Goal: Information Seeking & Learning: Learn about a topic

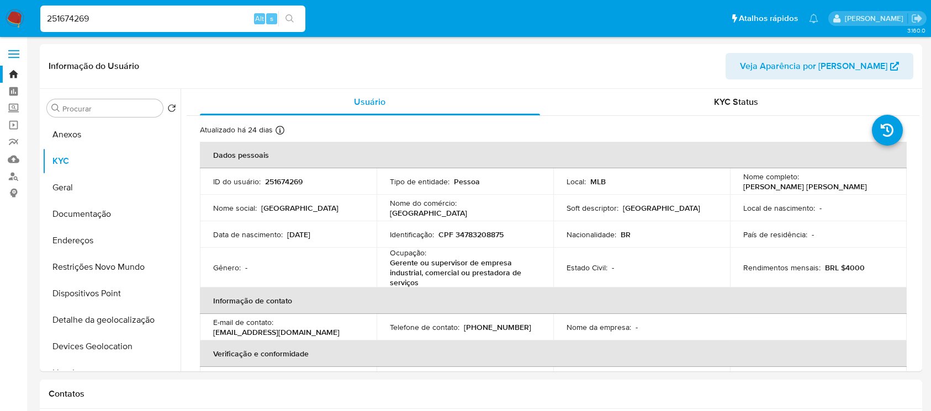
select select "10"
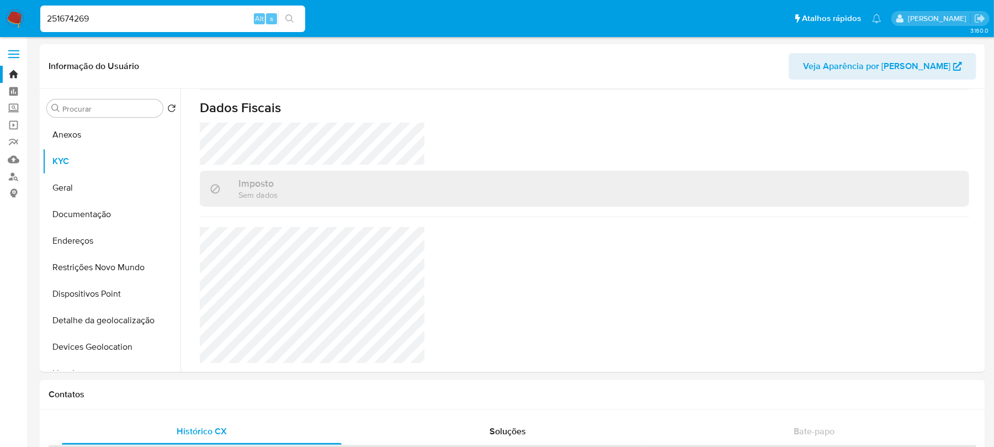
scroll to position [484, 0]
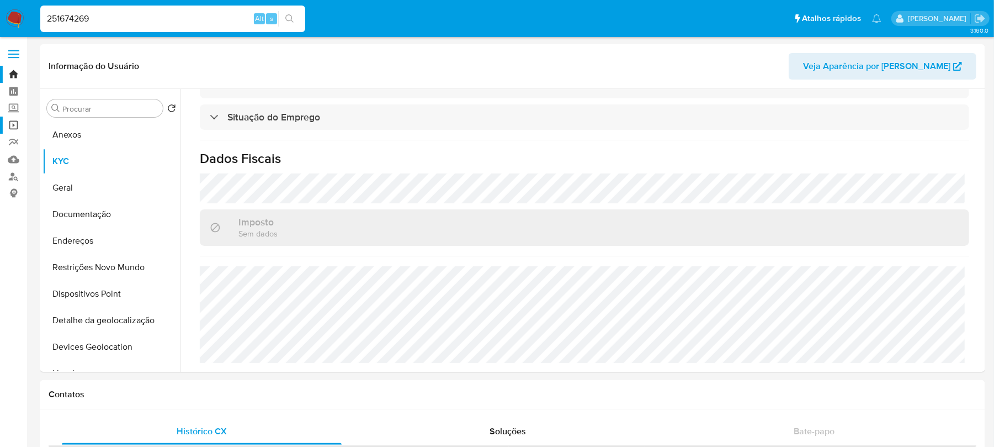
click at [12, 124] on link "Operações em massa" at bounding box center [65, 125] width 131 height 17
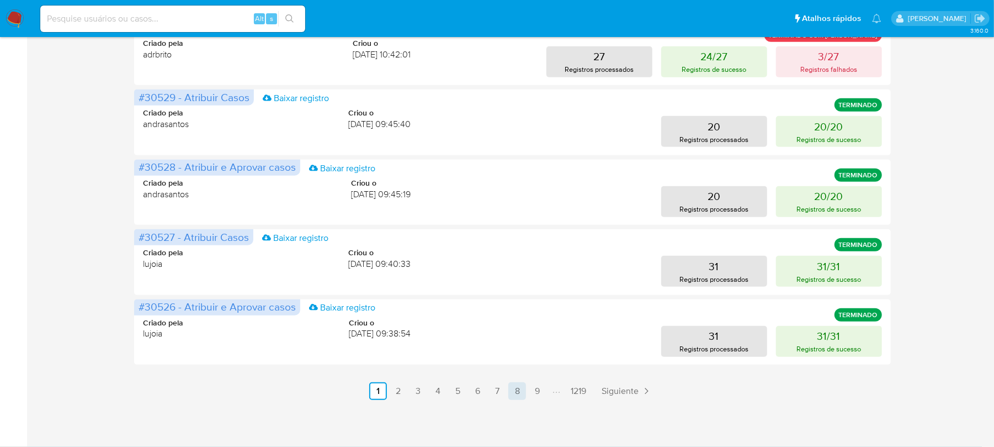
click at [516, 388] on link "8" at bounding box center [518, 391] width 18 height 18
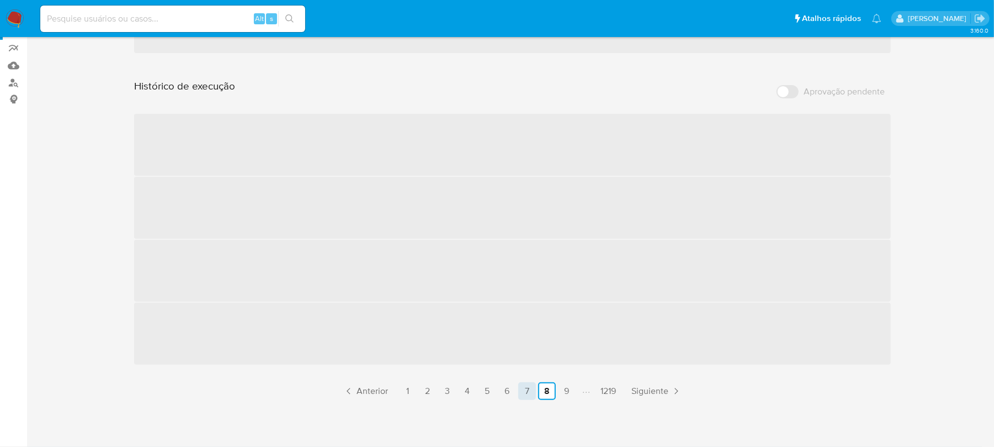
scroll to position [536, 0]
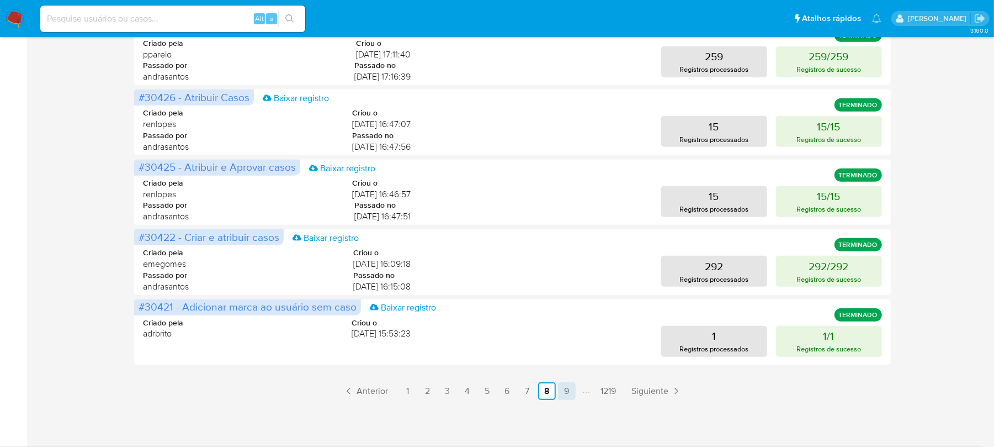
click at [571, 394] on link "9" at bounding box center [567, 391] width 18 height 18
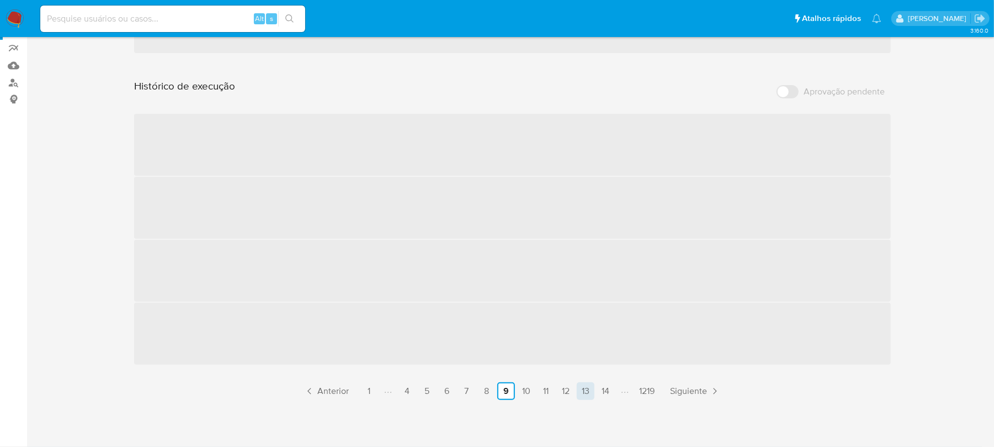
click at [586, 394] on link "13" at bounding box center [586, 391] width 18 height 18
click at [570, 396] on link "16" at bounding box center [567, 391] width 18 height 18
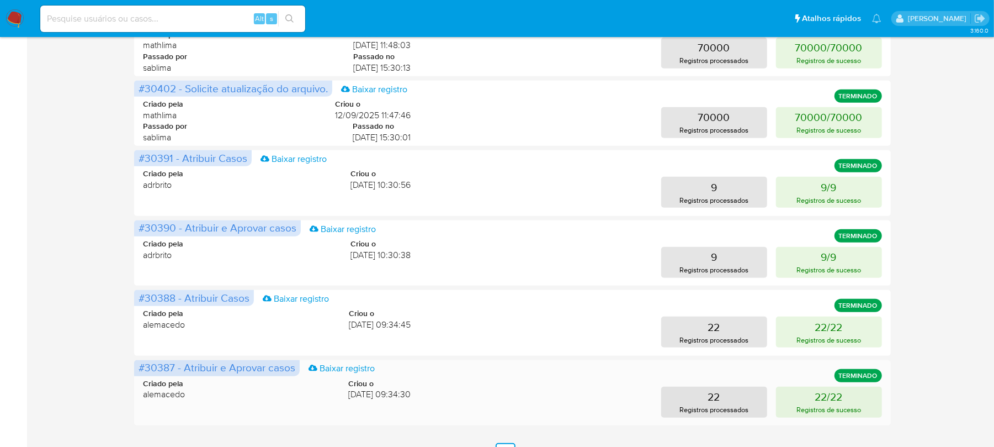
scroll to position [536, 0]
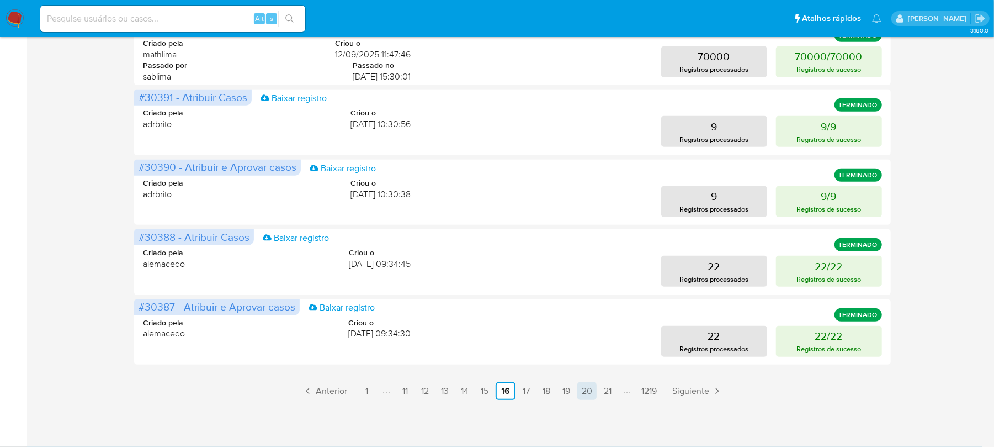
click at [584, 394] on link "20" at bounding box center [587, 391] width 19 height 18
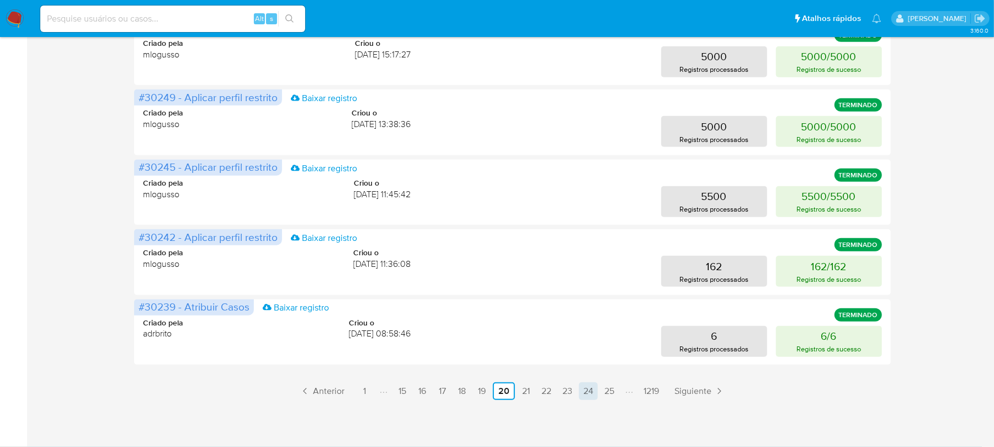
click at [588, 393] on link "24" at bounding box center [588, 391] width 19 height 18
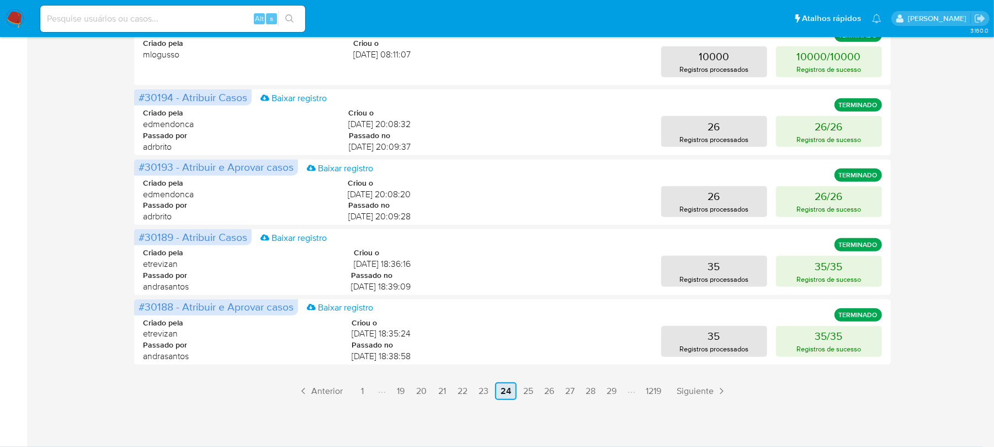
click at [588, 393] on link "28" at bounding box center [590, 391] width 19 height 18
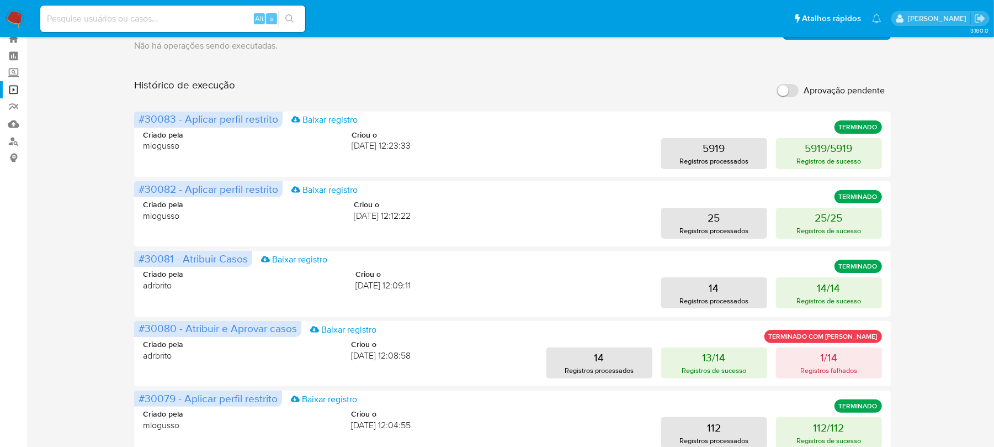
scroll to position [475, 0]
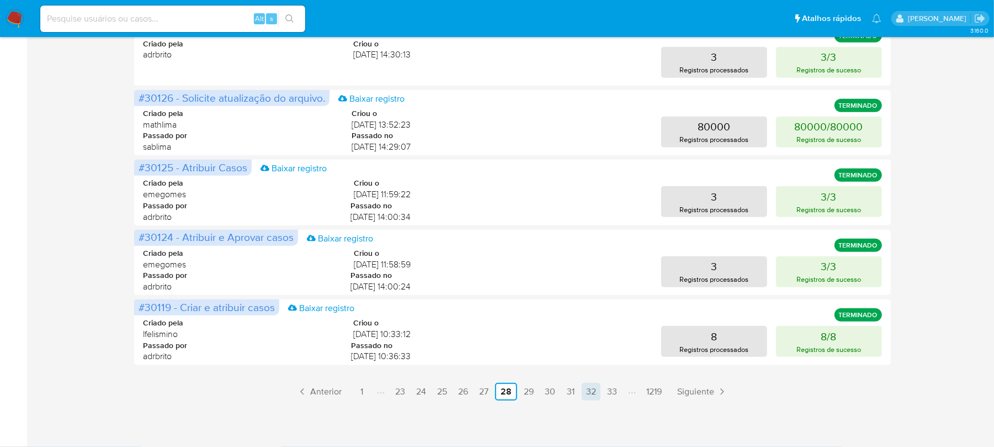
click at [592, 392] on link "32" at bounding box center [591, 392] width 19 height 18
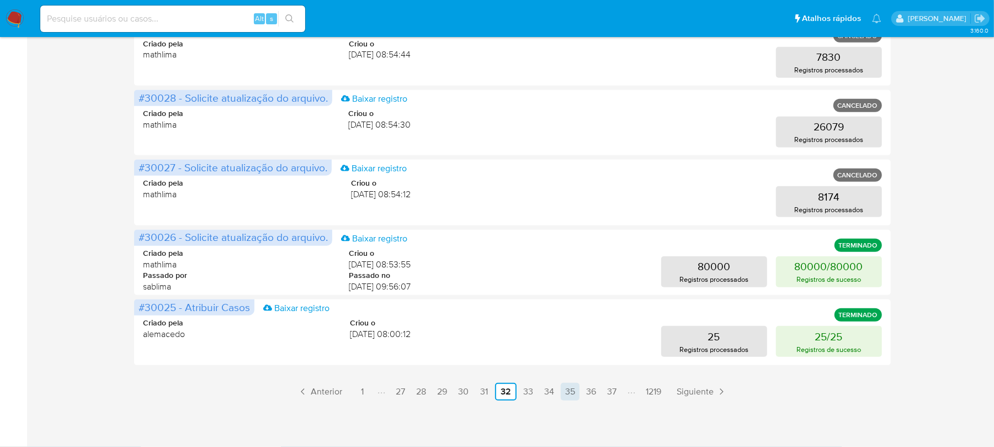
click at [569, 395] on link "35" at bounding box center [570, 392] width 19 height 18
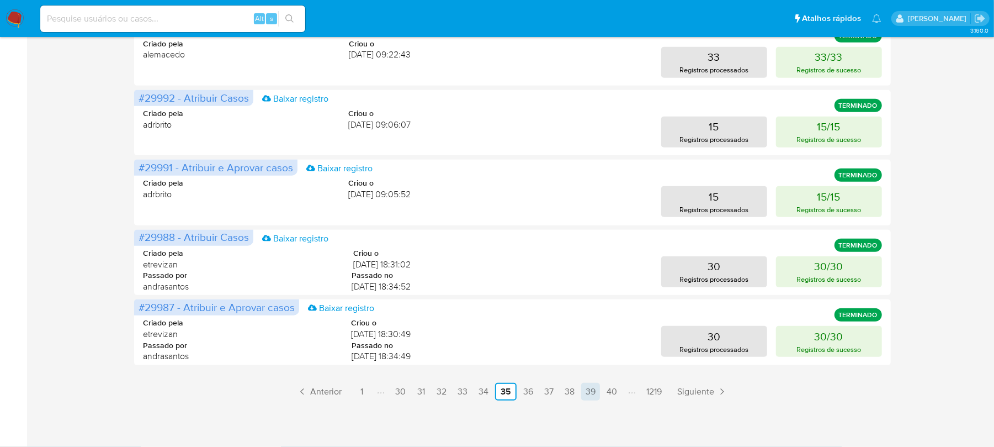
click at [595, 393] on link "39" at bounding box center [590, 392] width 19 height 18
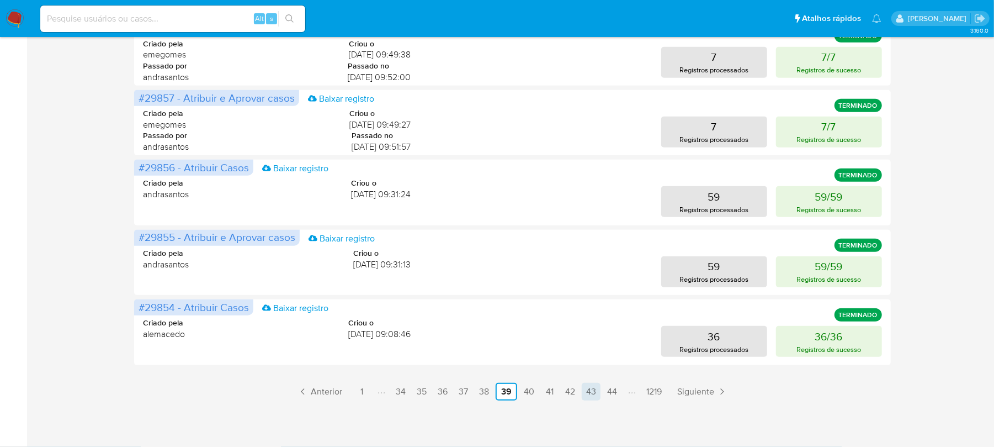
click at [590, 391] on link "43" at bounding box center [591, 392] width 19 height 18
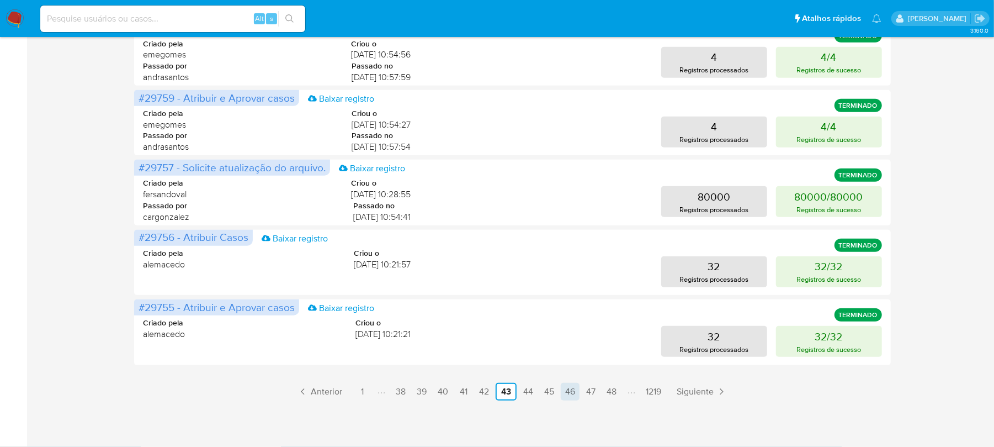
click at [569, 393] on link "46" at bounding box center [570, 392] width 19 height 18
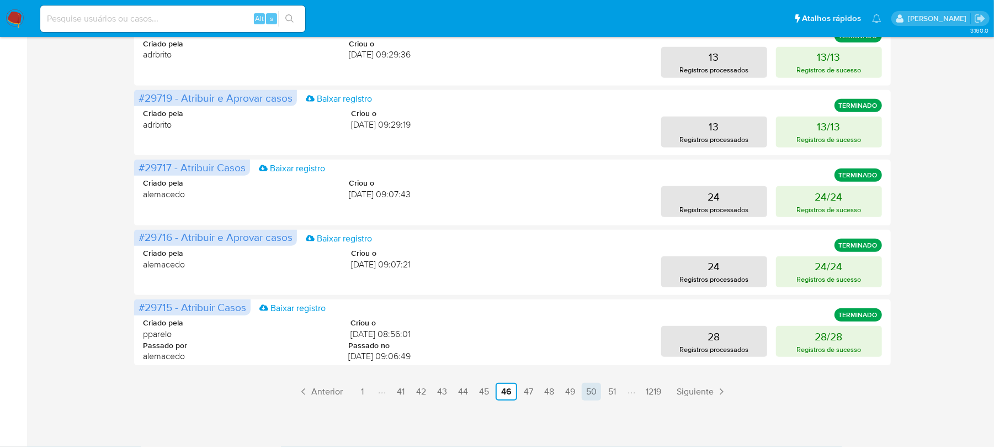
click at [588, 393] on link "50" at bounding box center [591, 392] width 19 height 18
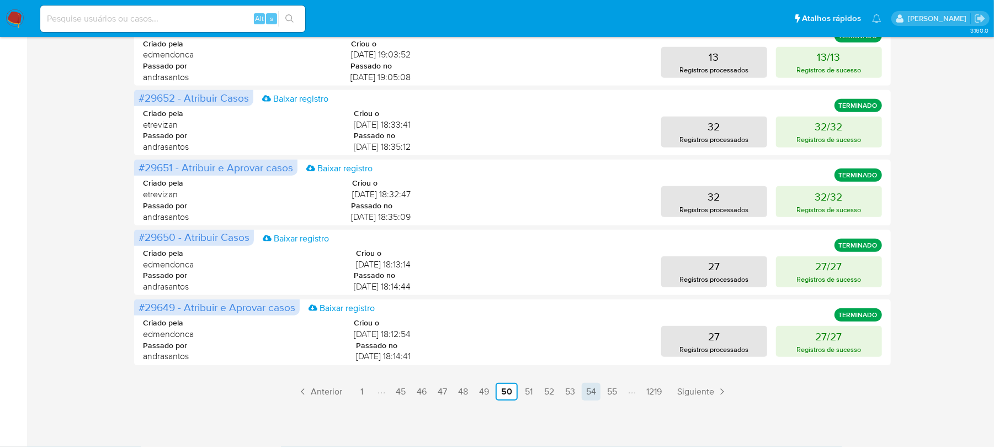
click at [592, 393] on link "54" at bounding box center [591, 392] width 19 height 18
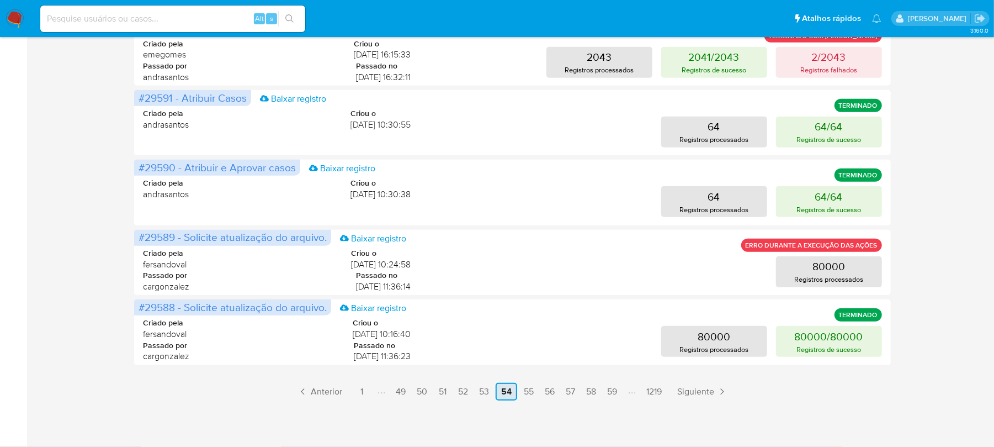
click at [592, 393] on link "58" at bounding box center [591, 392] width 19 height 18
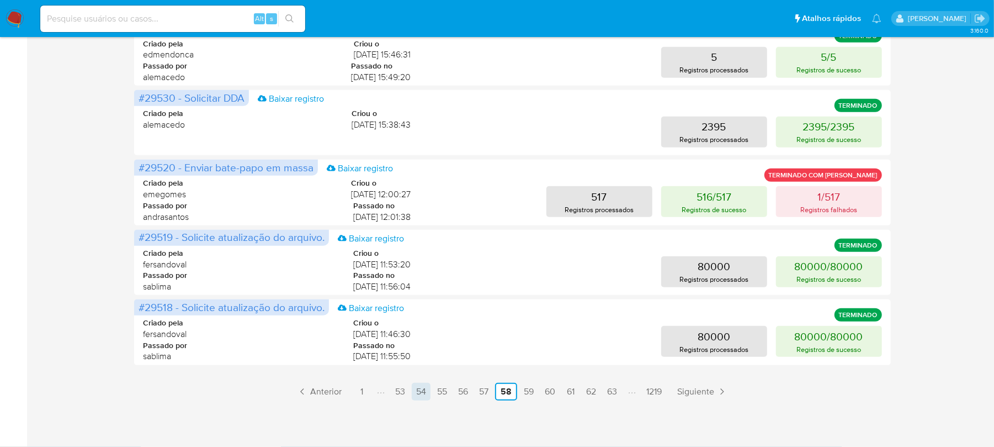
click at [592, 393] on link "62" at bounding box center [591, 392] width 19 height 18
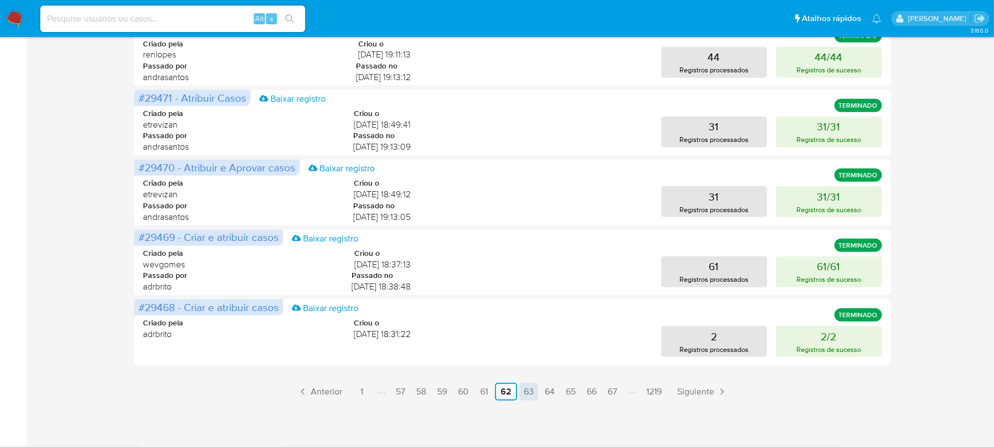
click at [525, 394] on link "63" at bounding box center [529, 392] width 19 height 18
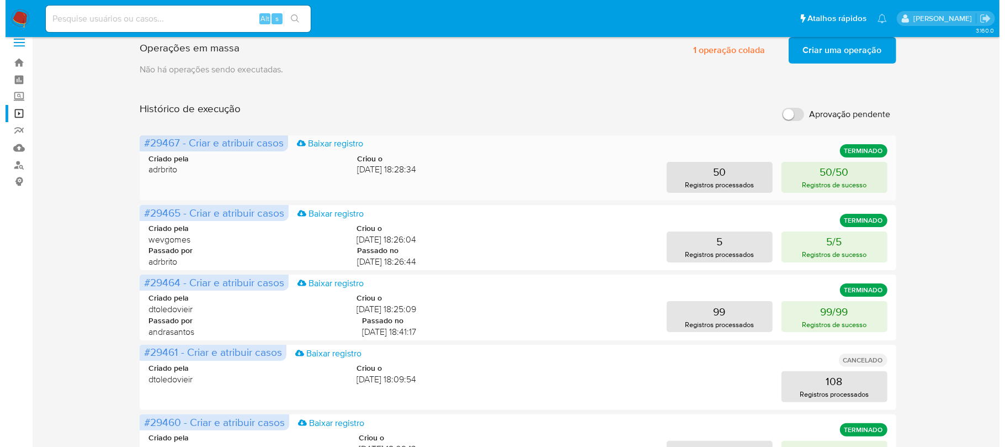
scroll to position [0, 0]
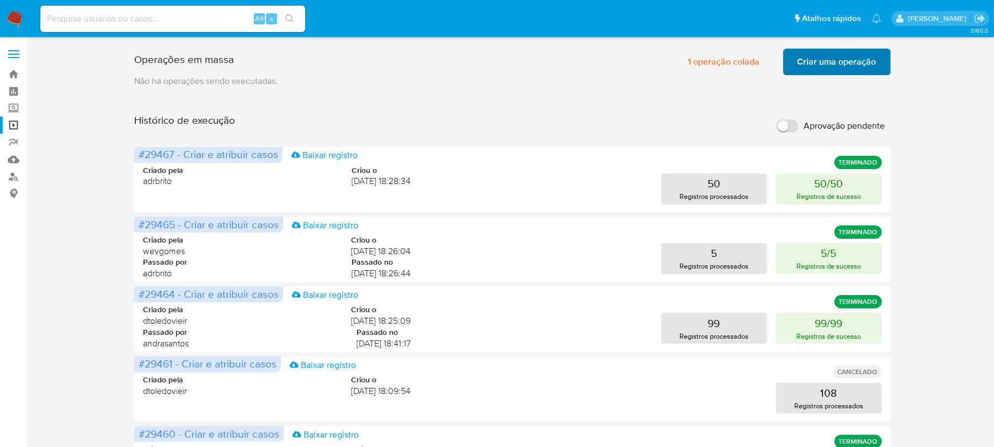
click at [819, 70] on span "Criar uma operação" at bounding box center [837, 62] width 79 height 24
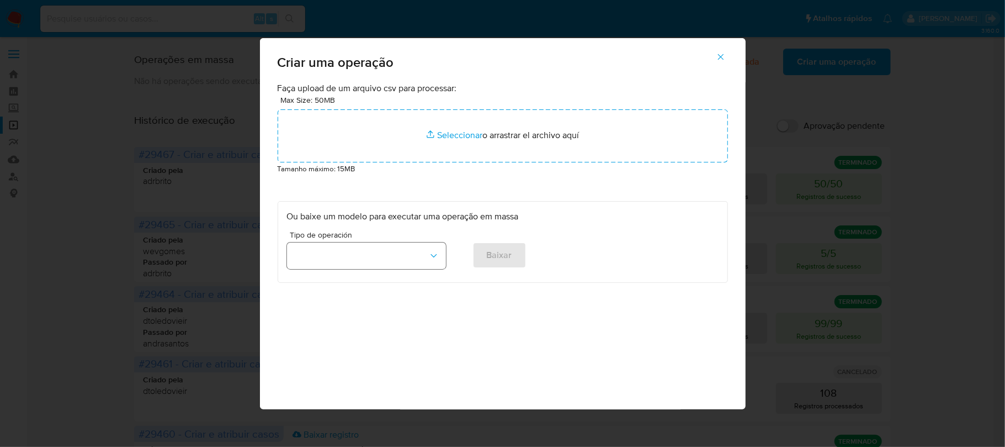
click at [426, 258] on button "button" at bounding box center [366, 255] width 159 height 27
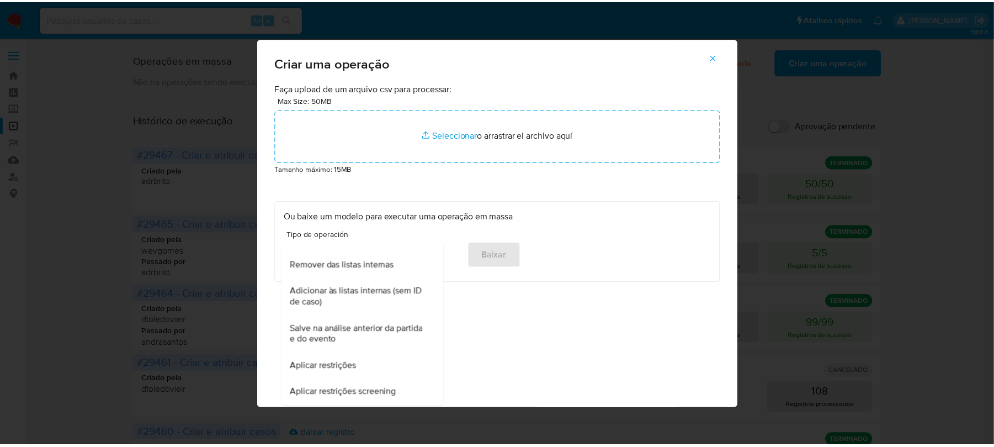
scroll to position [166, 0]
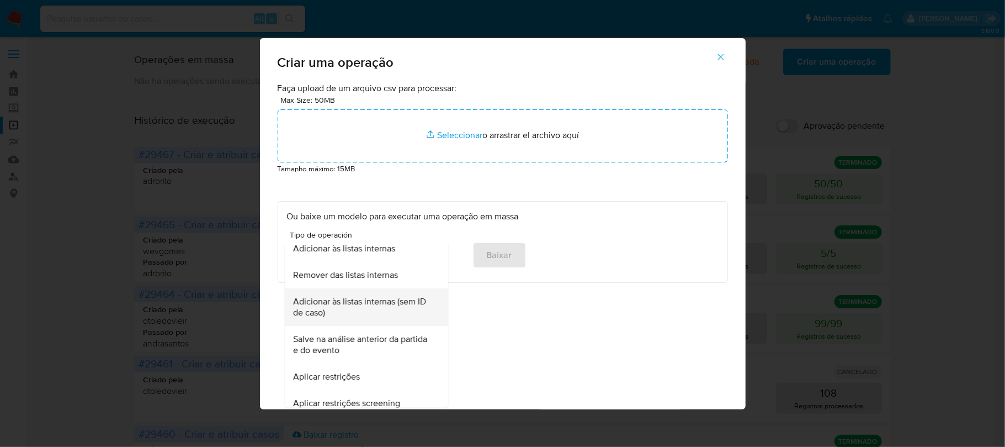
click at [365, 307] on span "Adicionar às listas internas (sem ID de caso)" at bounding box center [363, 307] width 139 height 22
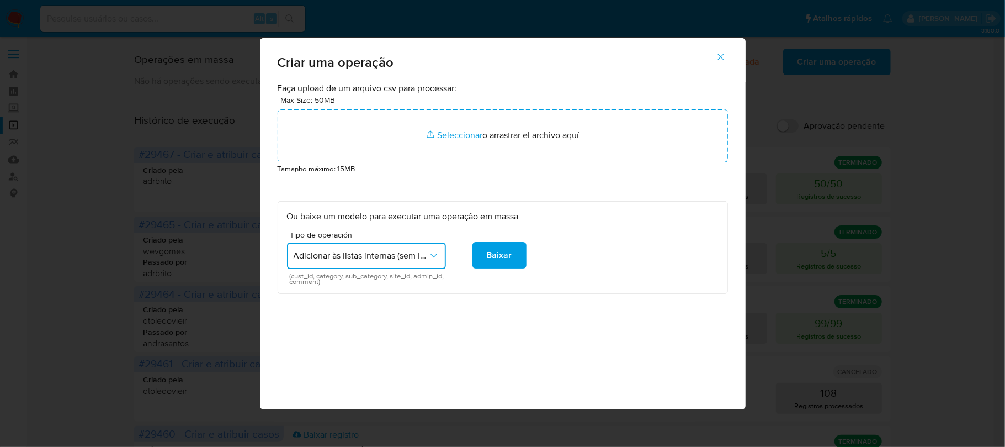
click at [718, 58] on icon "button" at bounding box center [721, 57] width 10 height 10
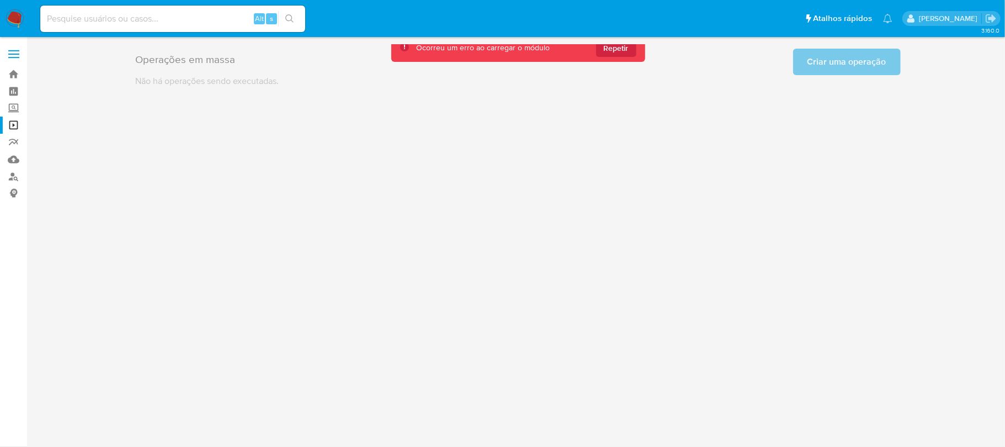
click at [13, 20] on img at bounding box center [15, 18] width 19 height 19
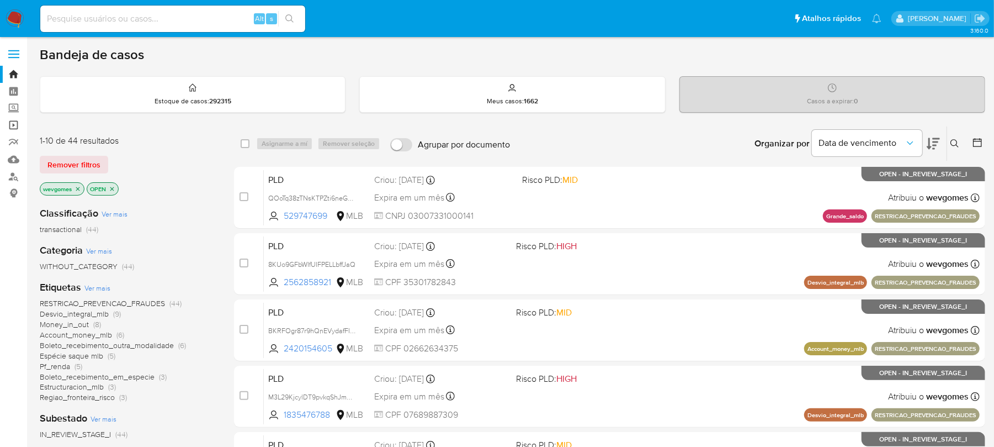
click at [13, 126] on link "Operações em massa" at bounding box center [65, 125] width 131 height 17
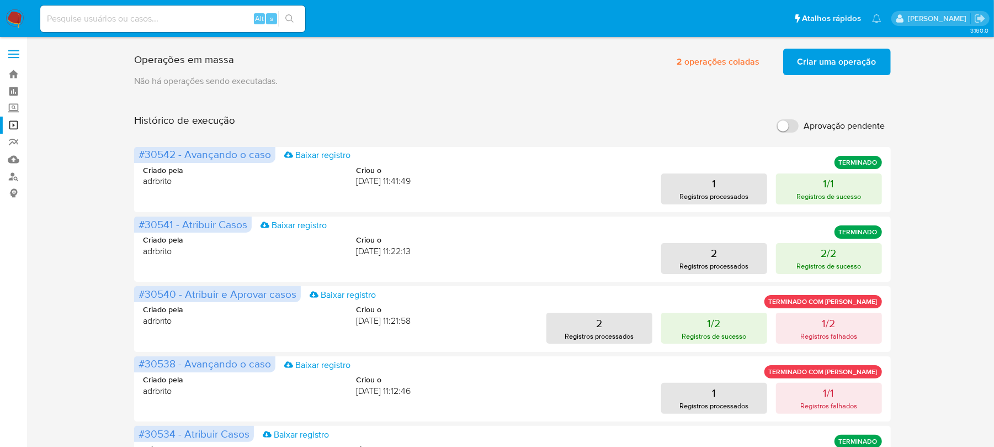
click at [831, 68] on span "Criar uma operação" at bounding box center [837, 62] width 79 height 24
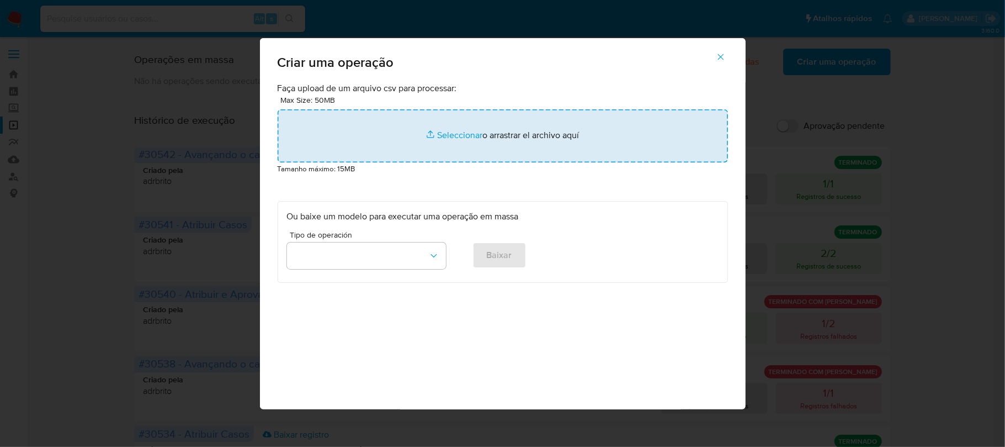
click at [457, 137] on input "file" at bounding box center [503, 135] width 451 height 53
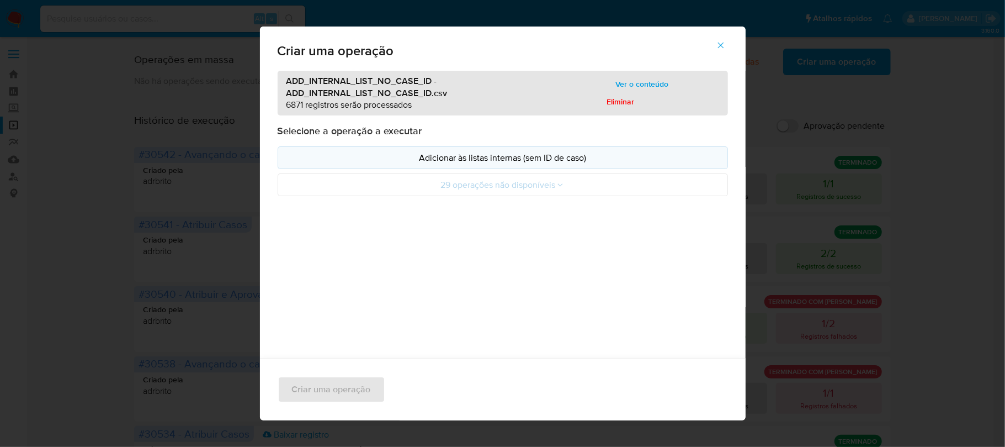
click at [504, 151] on p "Adicionar às listas internas (sem ID de caso)" at bounding box center [503, 157] width 432 height 13
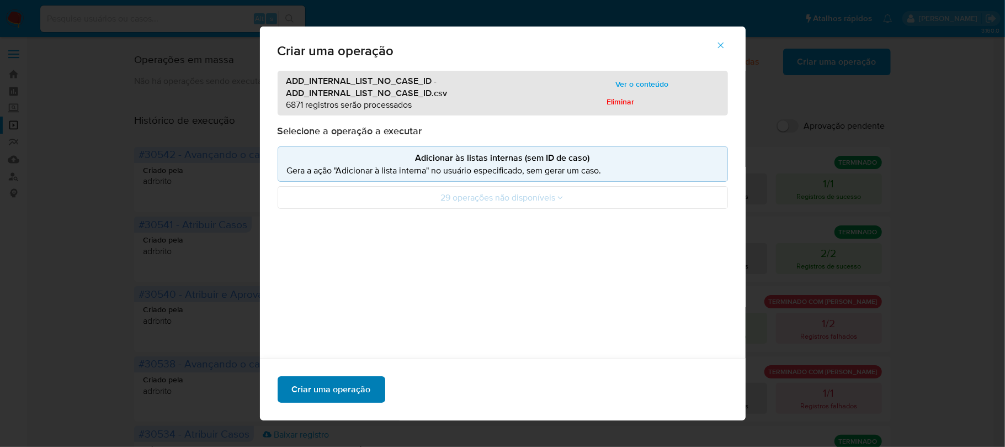
click at [341, 393] on span "Criar uma operação" at bounding box center [331, 389] width 79 height 24
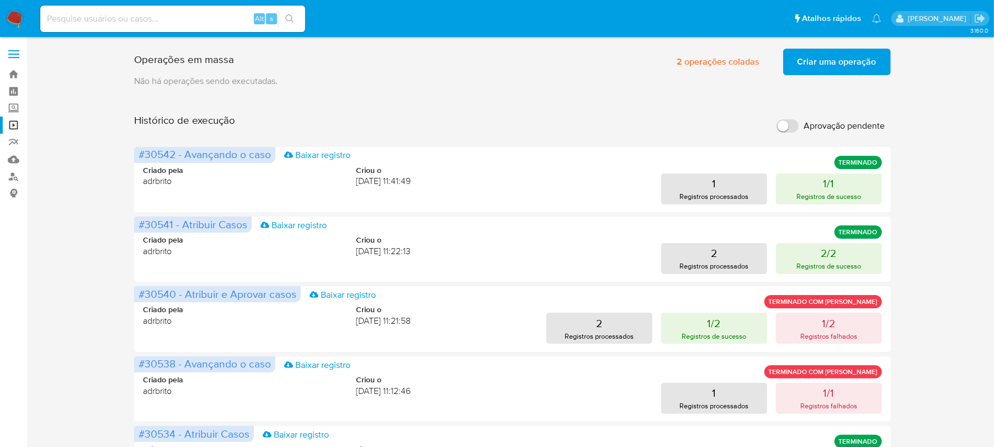
click at [826, 62] on span "Criar uma operação" at bounding box center [837, 62] width 79 height 24
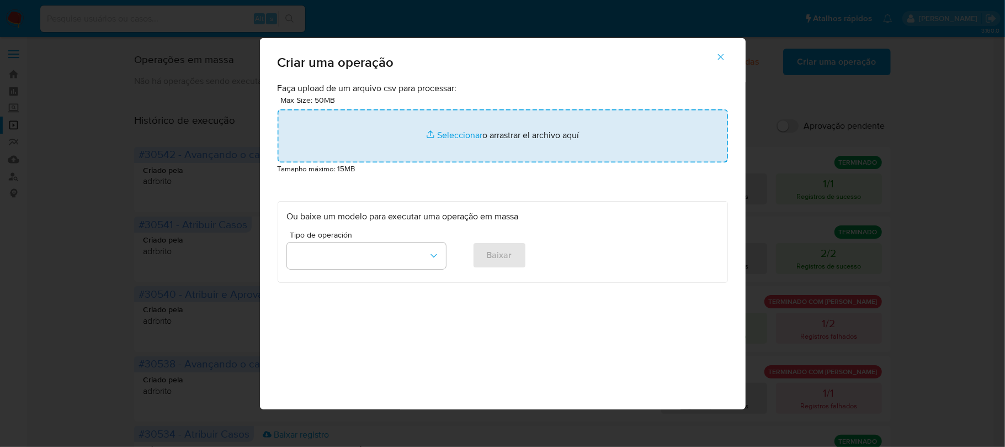
click at [448, 133] on input "file" at bounding box center [503, 135] width 451 height 53
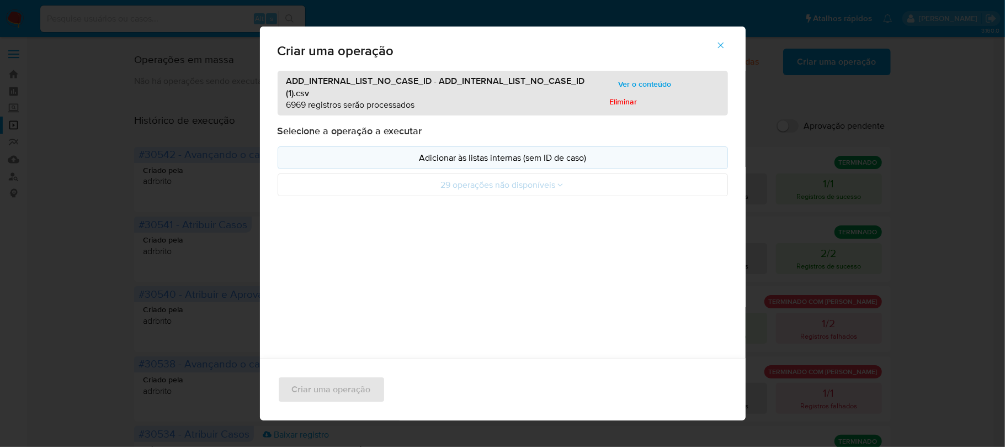
click at [470, 158] on p "Adicionar às listas internas (sem ID de caso)" at bounding box center [503, 157] width 432 height 13
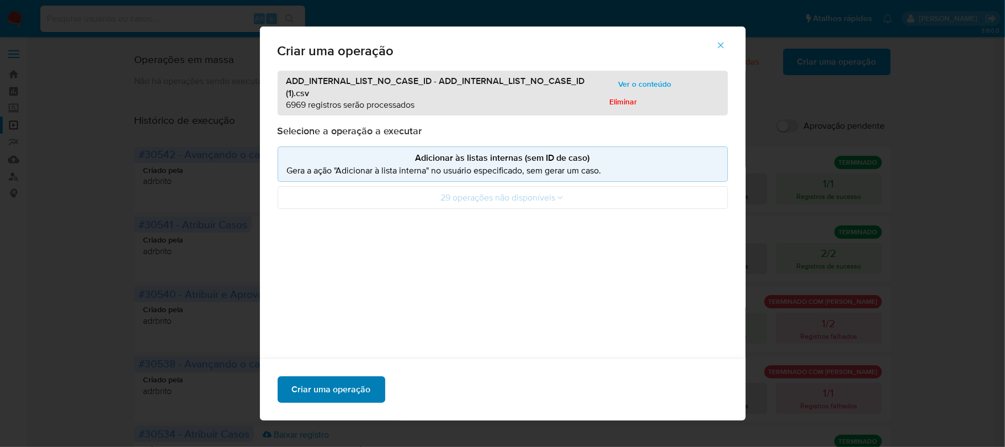
click at [333, 396] on span "Criar uma operação" at bounding box center [331, 389] width 79 height 24
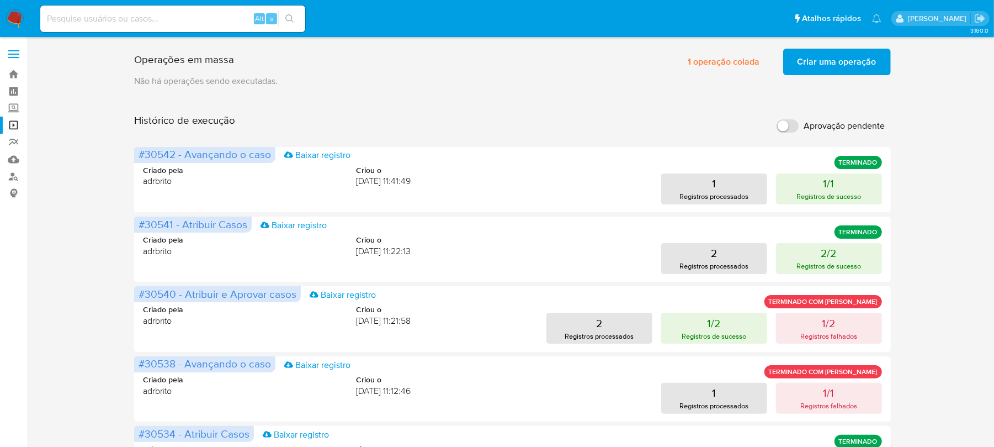
click at [2, 16] on nav "Pausado Ver notificaciones Alt s Atalhos rápidos Presiona las siguientes teclas…" at bounding box center [497, 18] width 994 height 37
click at [12, 19] on img at bounding box center [15, 18] width 19 height 19
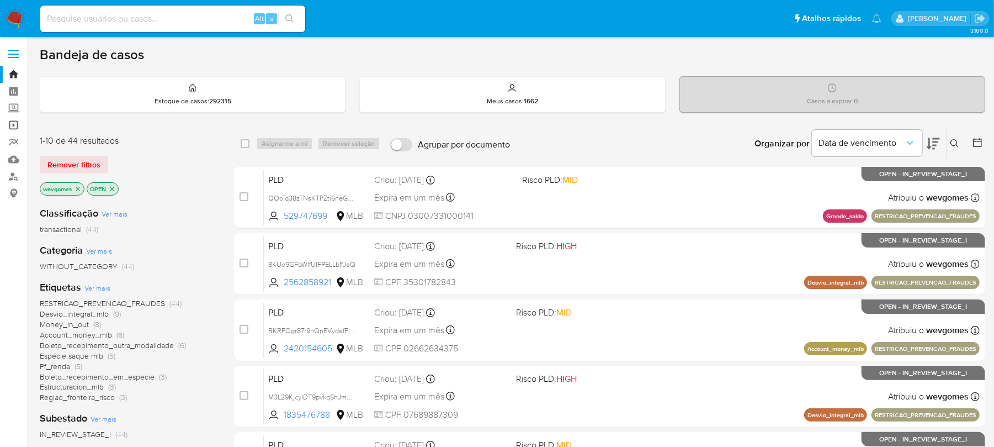
click at [16, 124] on link "Operações em massa" at bounding box center [65, 125] width 131 height 17
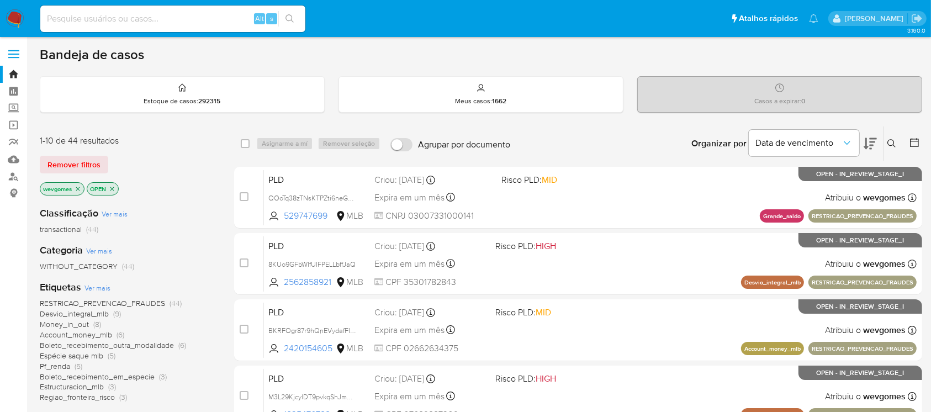
click at [92, 15] on input at bounding box center [172, 19] width 265 height 14
paste input "238246678"
type input "238246678"
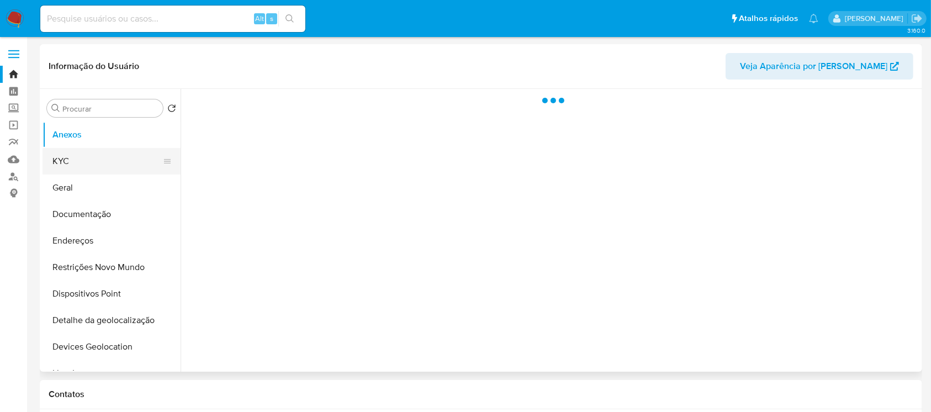
click at [86, 163] on button "KYC" at bounding box center [107, 161] width 129 height 27
select select "10"
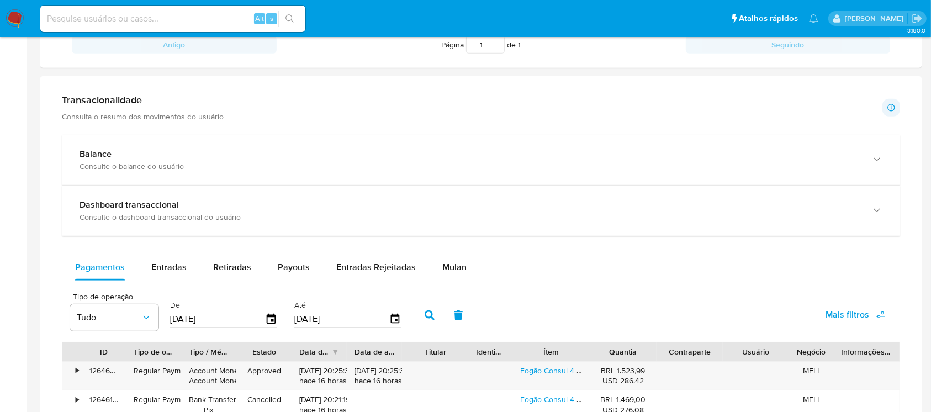
scroll to position [411, 0]
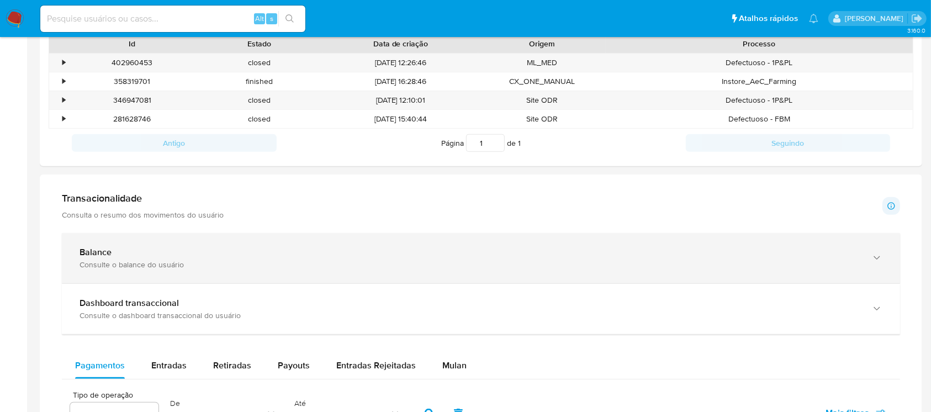
click at [420, 266] on div "Consulte o balance do usuário" at bounding box center [470, 265] width 781 height 10
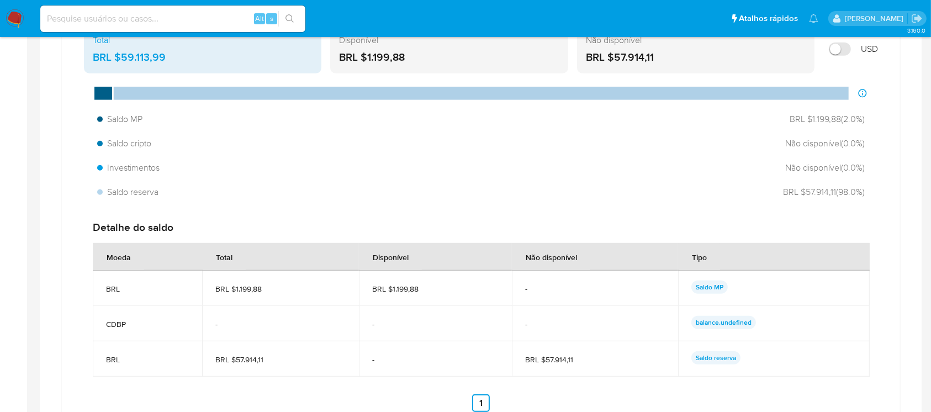
scroll to position [706, 0]
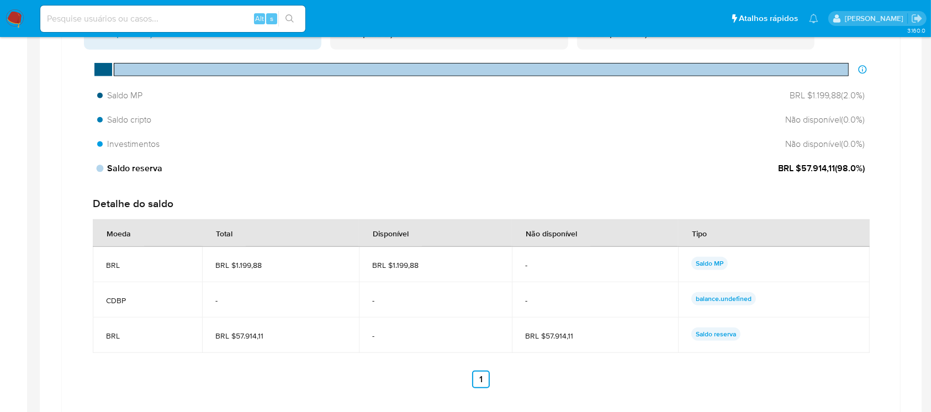
click at [804, 168] on span "BRL $57.914,11 ( 98.0 %)" at bounding box center [821, 168] width 87 height 12
click at [793, 167] on span "BRL $57.914,11 ( 98.0 %)" at bounding box center [821, 168] width 87 height 12
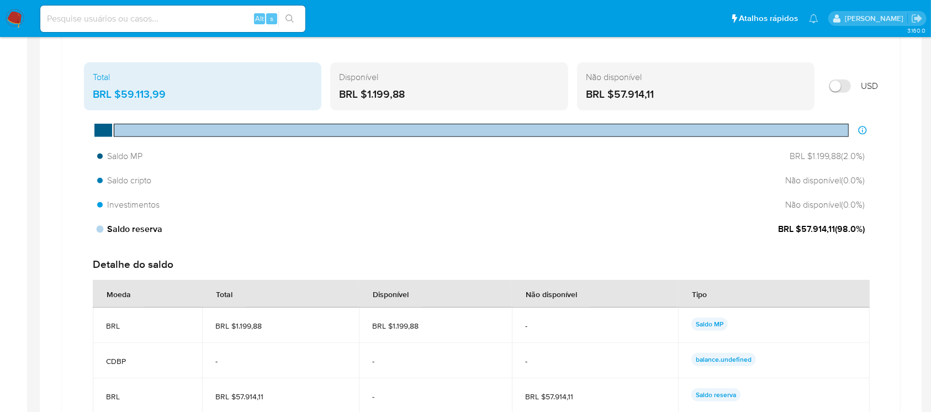
scroll to position [608, 0]
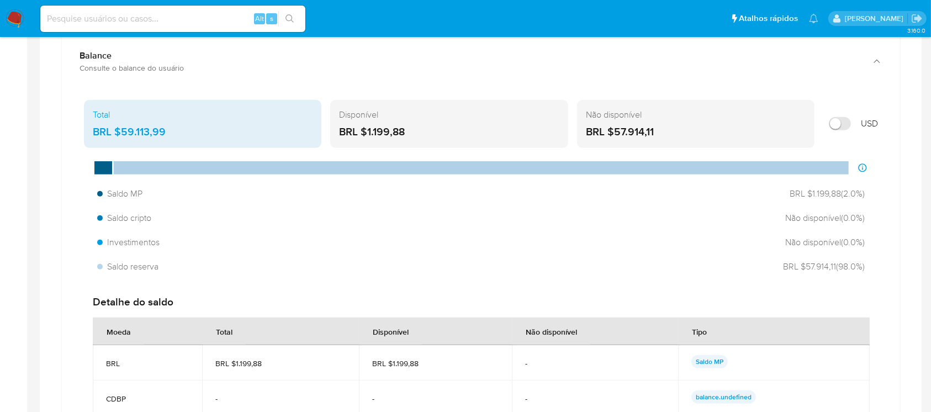
click at [697, 121] on div "Não disponível BRL $57.914,11" at bounding box center [695, 124] width 237 height 49
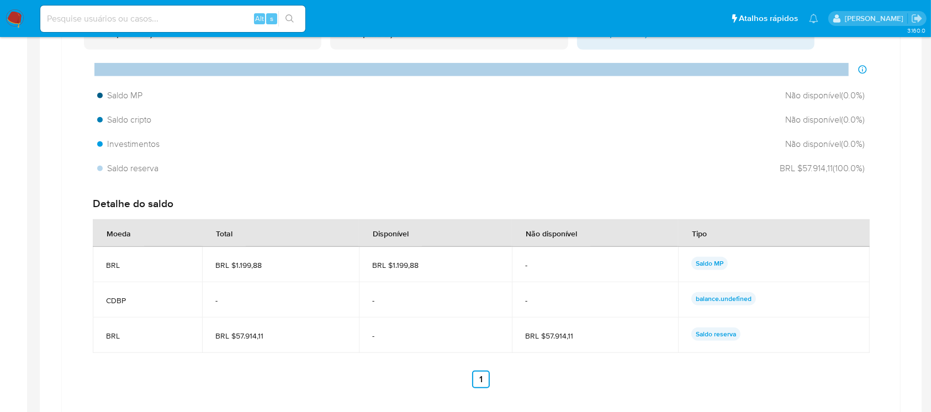
scroll to position [804, 0]
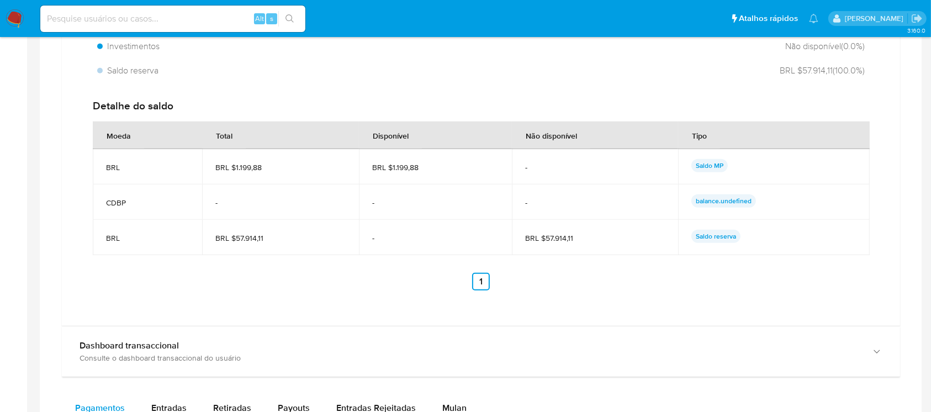
click at [707, 241] on p "Saldo reserva" at bounding box center [715, 236] width 49 height 13
click at [707, 236] on p "Saldo reserva" at bounding box center [715, 236] width 49 height 13
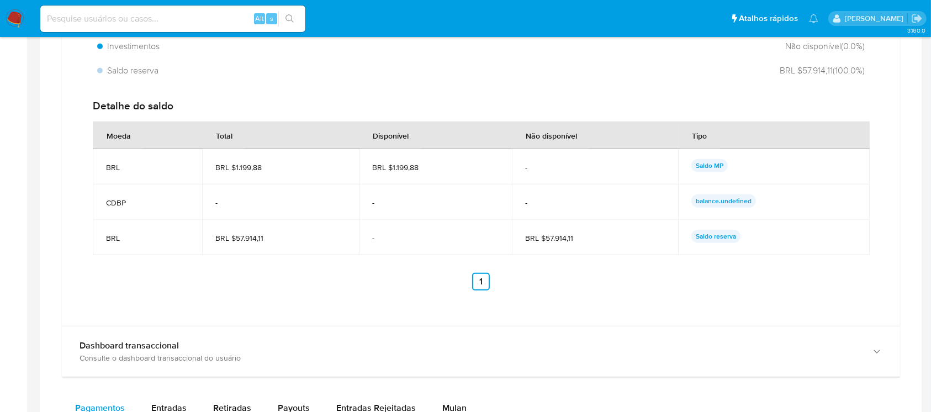
click at [572, 235] on span "BRL $57.914,11" at bounding box center [595, 238] width 140 height 10
click at [215, 233] on span "BRL $57.914,11" at bounding box center [280, 238] width 130 height 10
click at [128, 241] on span "BRL" at bounding box center [147, 238] width 83 height 10
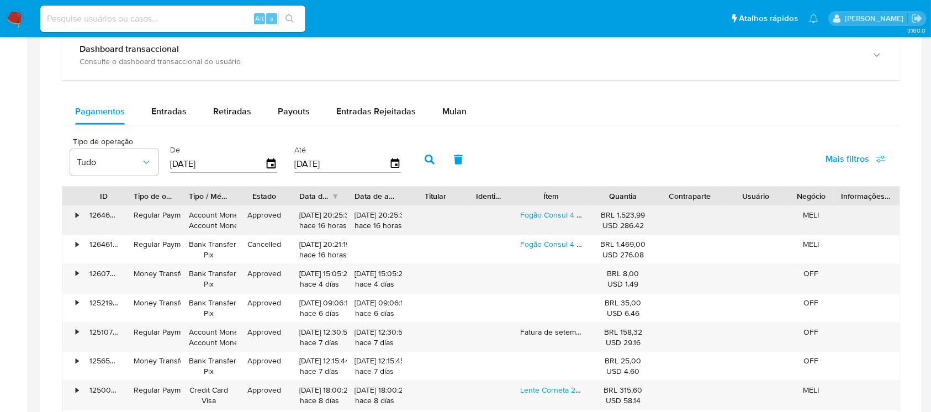
scroll to position [1099, 0]
click at [283, 108] on span "Payouts" at bounding box center [294, 113] width 32 height 13
select select "10"
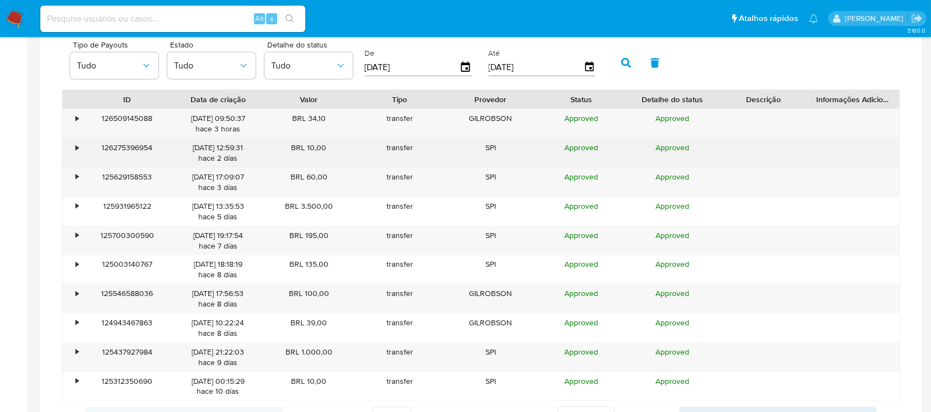
scroll to position [1295, 0]
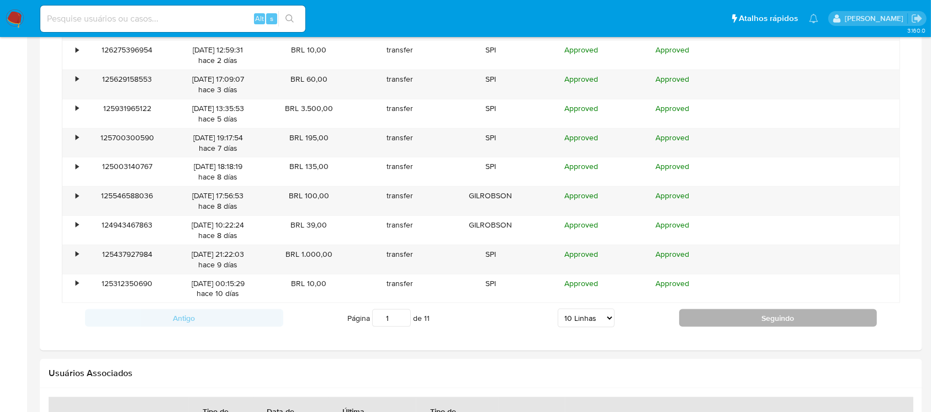
click at [726, 322] on button "Seguindo" at bounding box center [778, 318] width 198 height 18
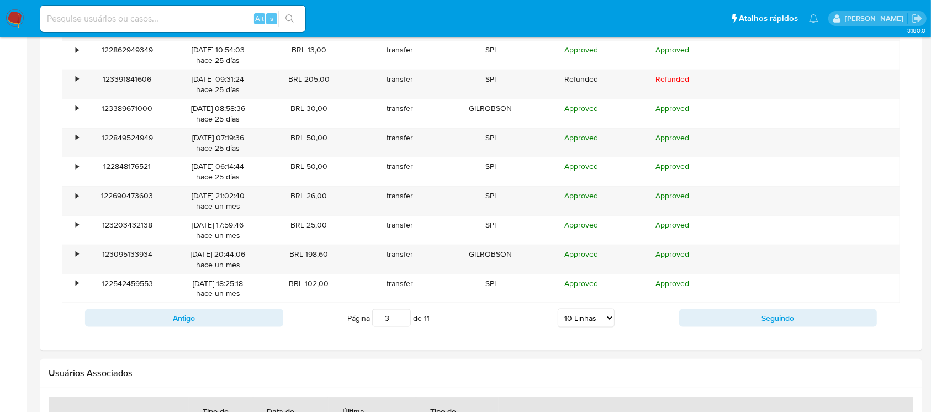
click at [730, 326] on div "Antigo Página 3 de 11 5 Linhas 10 Linhas 20 Linhas 25 Linhas 50 Linhas 100 Linh…" at bounding box center [481, 318] width 838 height 30
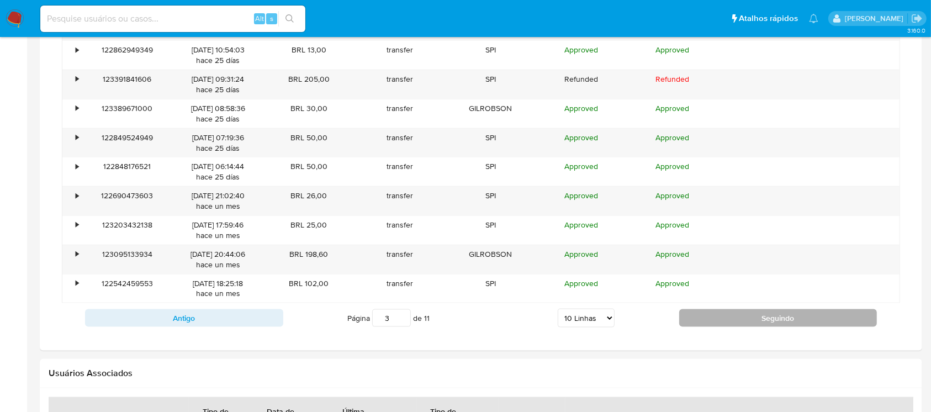
click at [731, 320] on button "Seguindo" at bounding box center [778, 318] width 198 height 18
type input "7"
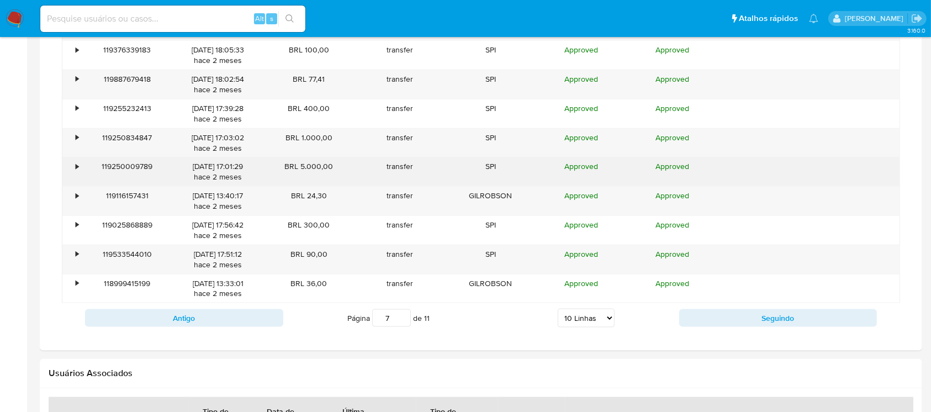
click at [74, 168] on div "•" at bounding box center [71, 171] width 19 height 29
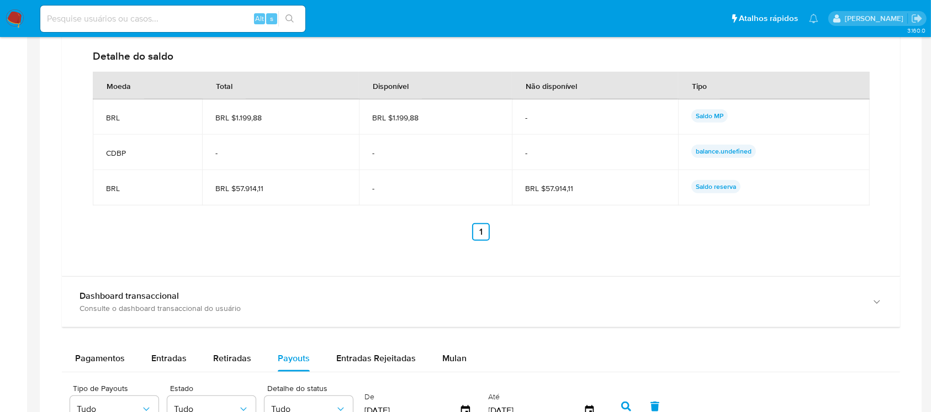
scroll to position [902, 0]
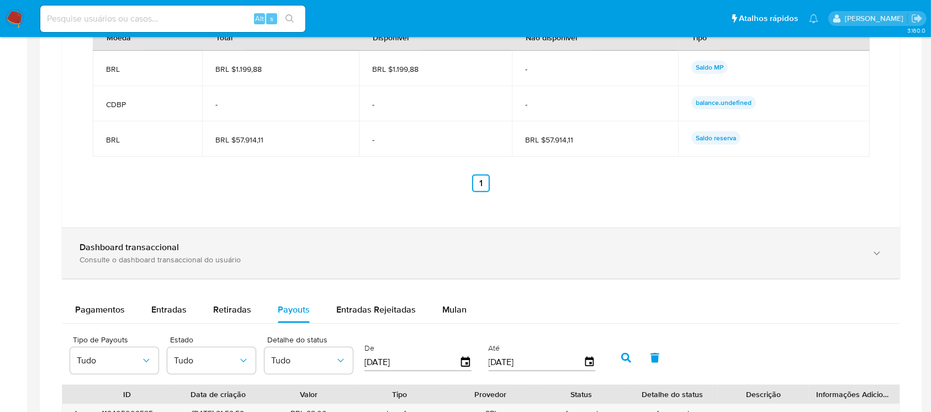
click at [188, 260] on div "Consulte o dashboard transaccional do usuário" at bounding box center [470, 260] width 781 height 10
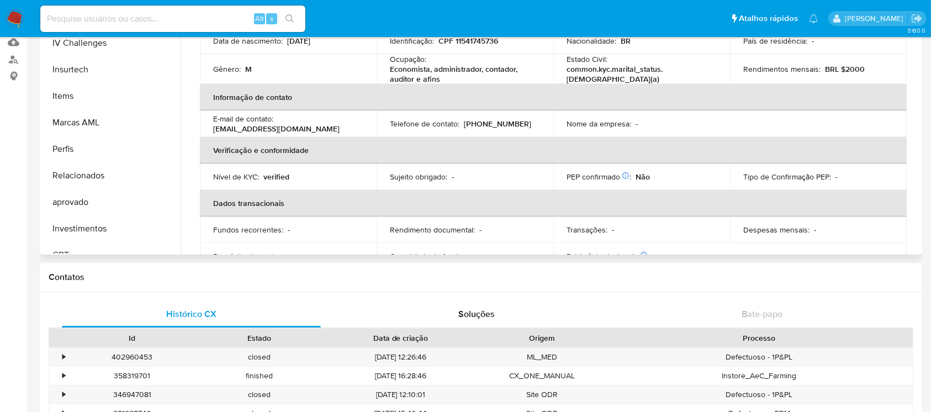
scroll to position [546, 0]
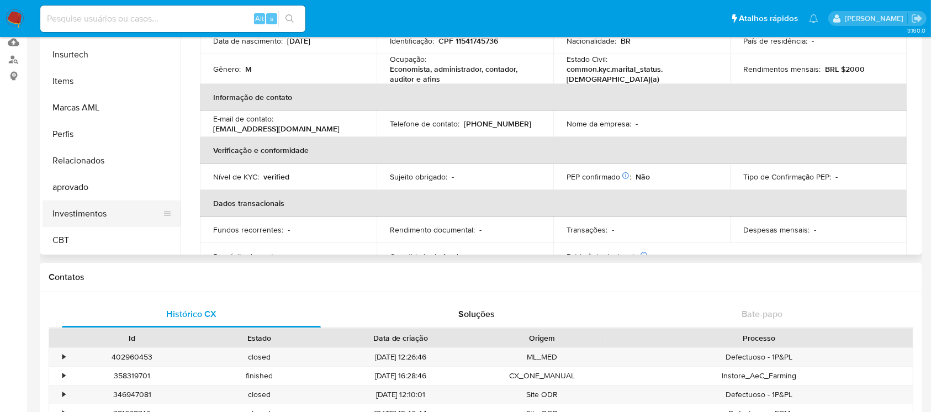
click at [73, 213] on button "Investimentos" at bounding box center [107, 213] width 129 height 27
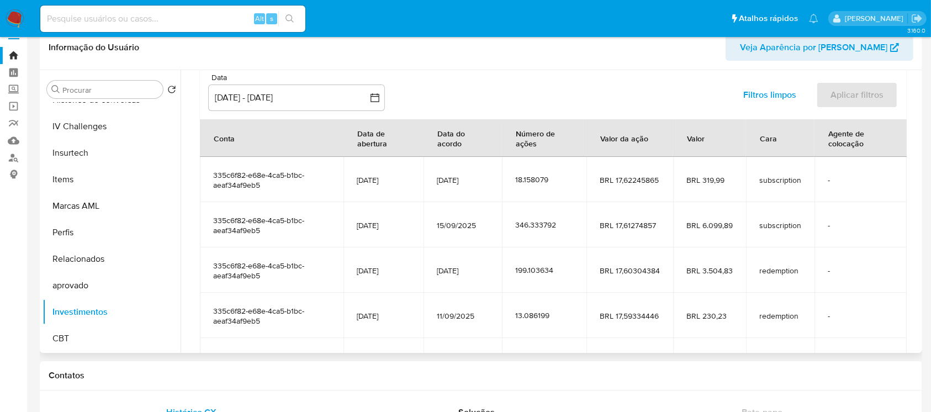
scroll to position [195, 0]
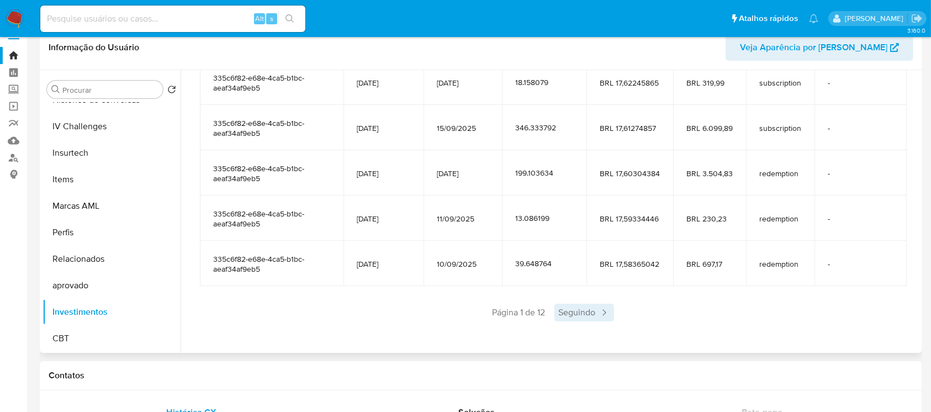
click at [576, 311] on span "Seguindo" at bounding box center [584, 313] width 60 height 18
click at [603, 313] on span "Seguindo" at bounding box center [614, 313] width 60 height 18
click at [605, 314] on span "Seguindo" at bounding box center [614, 313] width 60 height 18
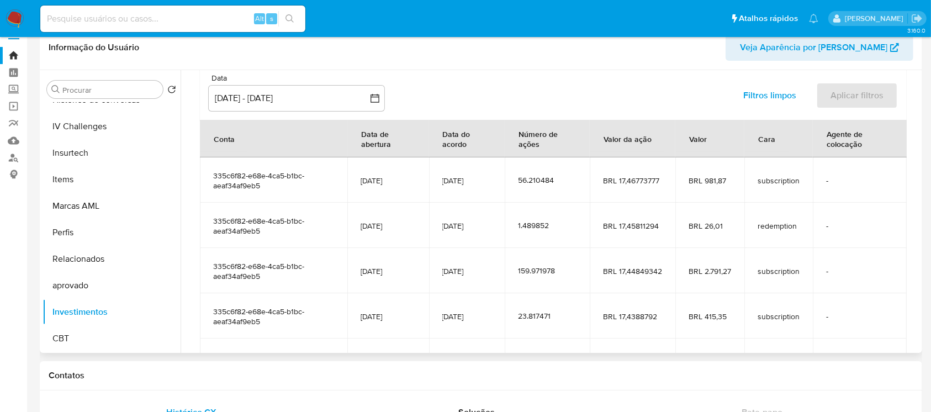
scroll to position [195, 0]
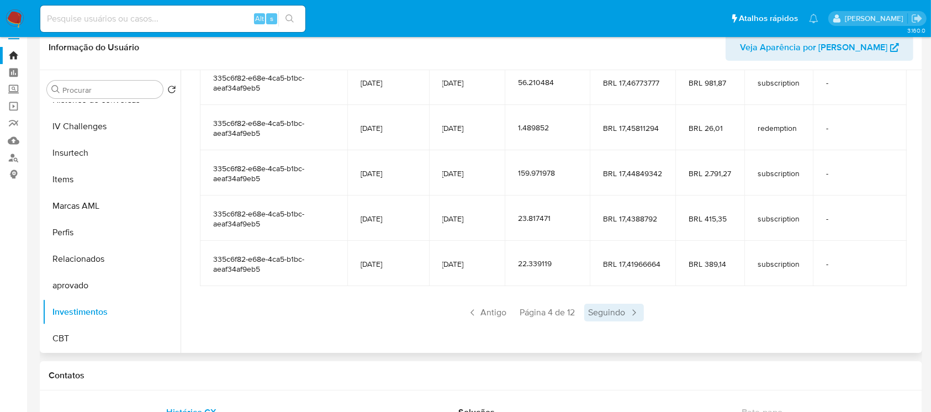
click at [618, 309] on span "Seguindo" at bounding box center [614, 313] width 60 height 18
click at [607, 308] on span "Seguindo" at bounding box center [614, 313] width 60 height 18
click at [613, 306] on span "Seguindo" at bounding box center [614, 313] width 60 height 18
click at [613, 308] on span "Seguindo" at bounding box center [614, 313] width 60 height 18
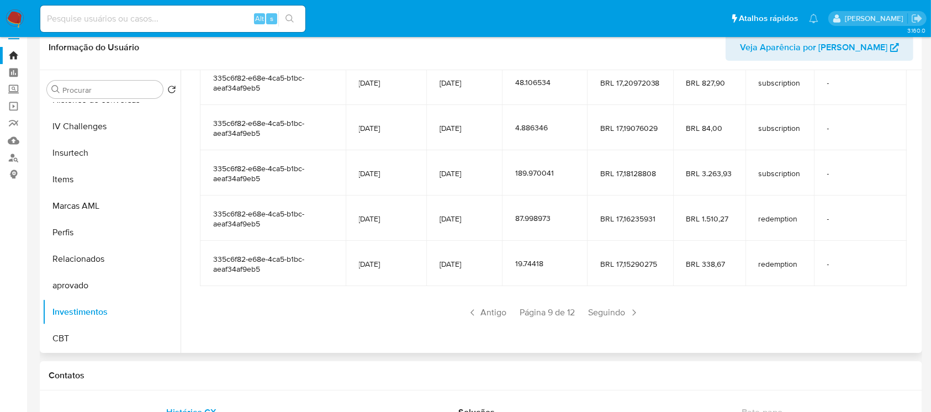
click at [613, 308] on span "Seguindo" at bounding box center [614, 313] width 60 height 18
click at [613, 308] on span "Seguindo" at bounding box center [616, 313] width 60 height 18
click at [613, 308] on span "Seguindo" at bounding box center [614, 313] width 60 height 18
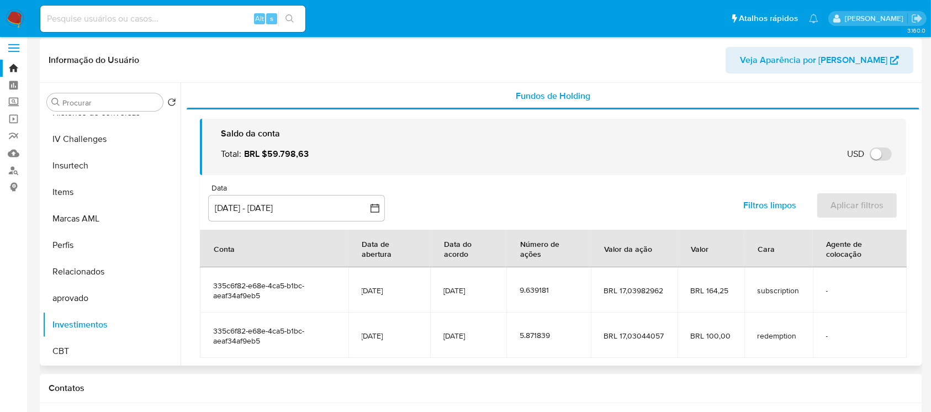
scroll to position [0, 0]
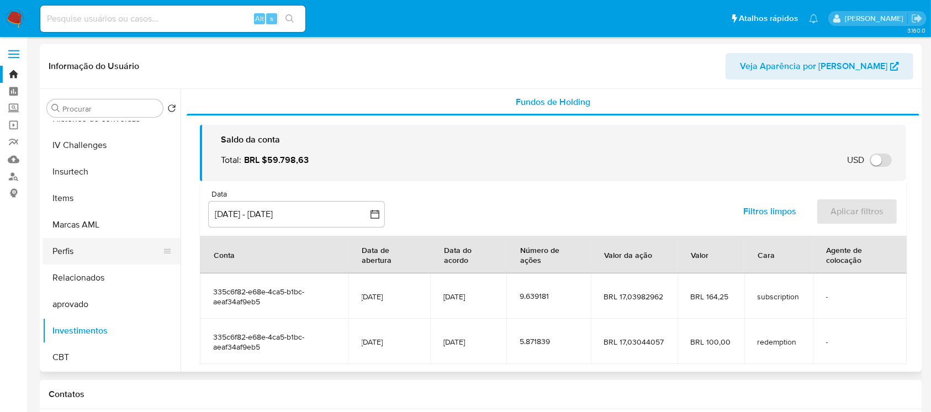
click at [75, 255] on button "Perfis" at bounding box center [107, 251] width 129 height 27
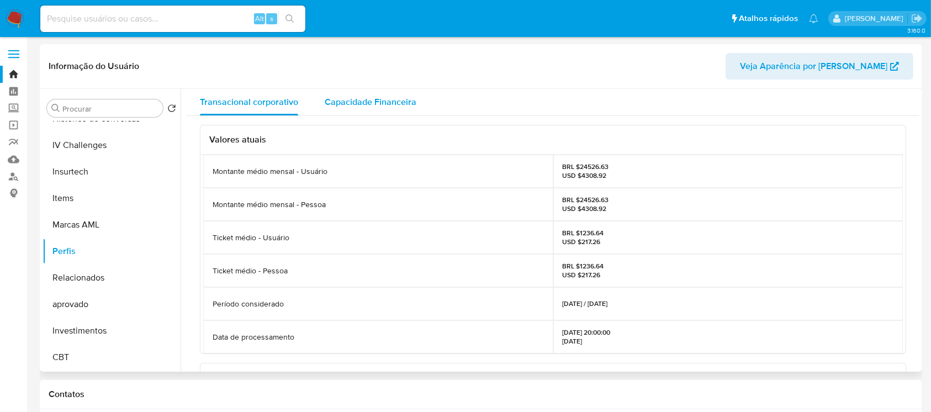
click at [334, 106] on span "Capacidade Financeira" at bounding box center [371, 102] width 92 height 13
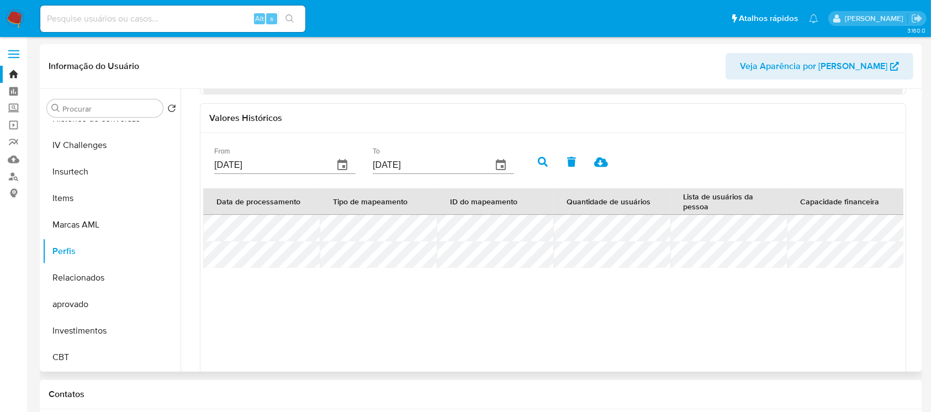
scroll to position [149, 0]
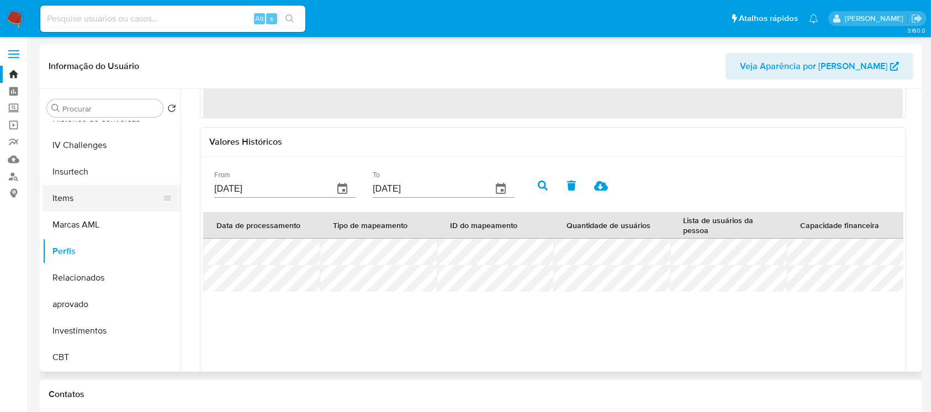
click at [57, 202] on button "Items" at bounding box center [107, 198] width 129 height 27
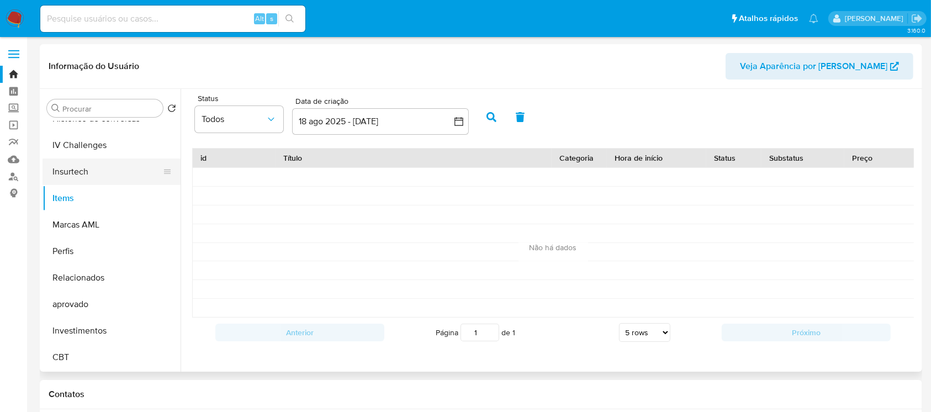
click at [83, 174] on button "Insurtech" at bounding box center [107, 171] width 129 height 27
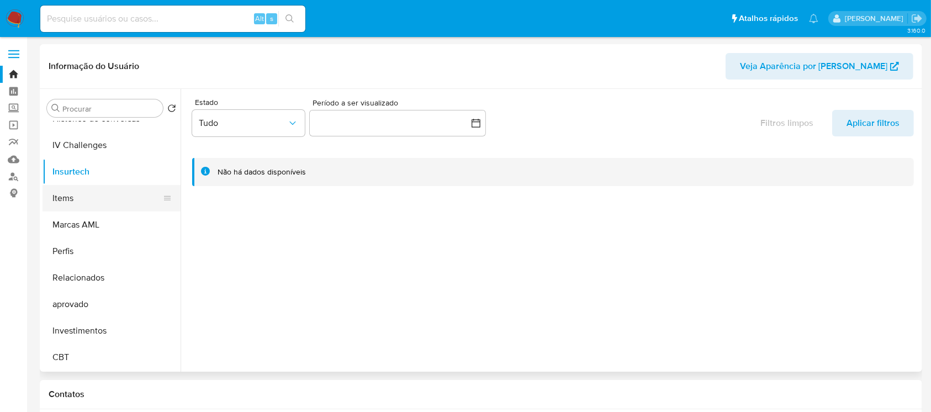
scroll to position [448, 0]
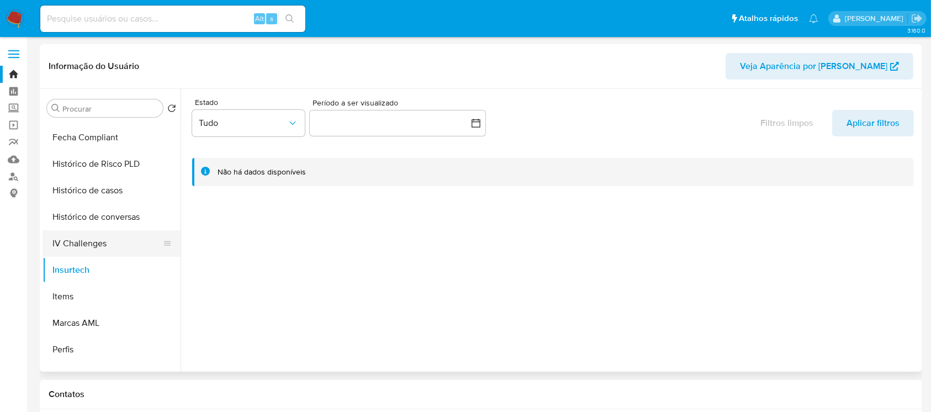
click at [76, 236] on button "IV Challenges" at bounding box center [107, 243] width 129 height 27
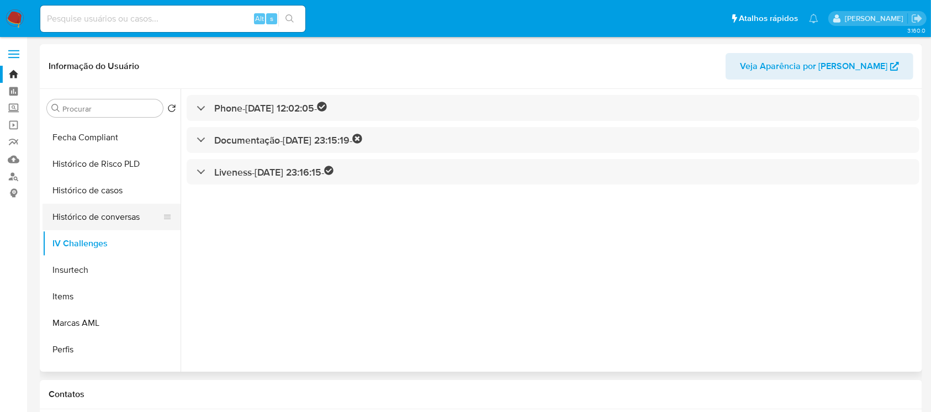
click at [73, 220] on button "Histórico de conversas" at bounding box center [107, 217] width 129 height 27
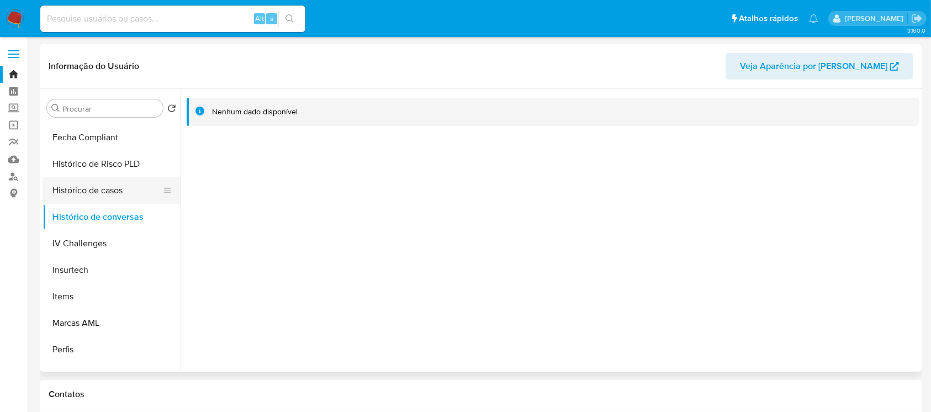
click at [61, 191] on button "Histórico de casos" at bounding box center [107, 190] width 129 height 27
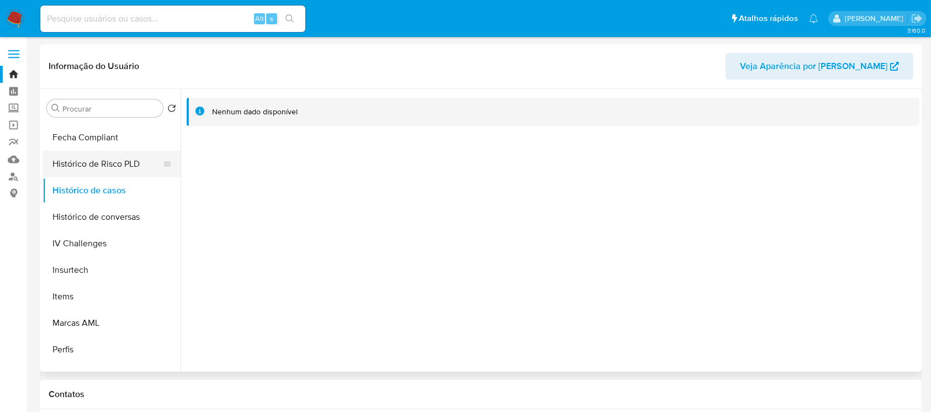
click at [67, 166] on button "Histórico de Risco PLD" at bounding box center [107, 164] width 129 height 27
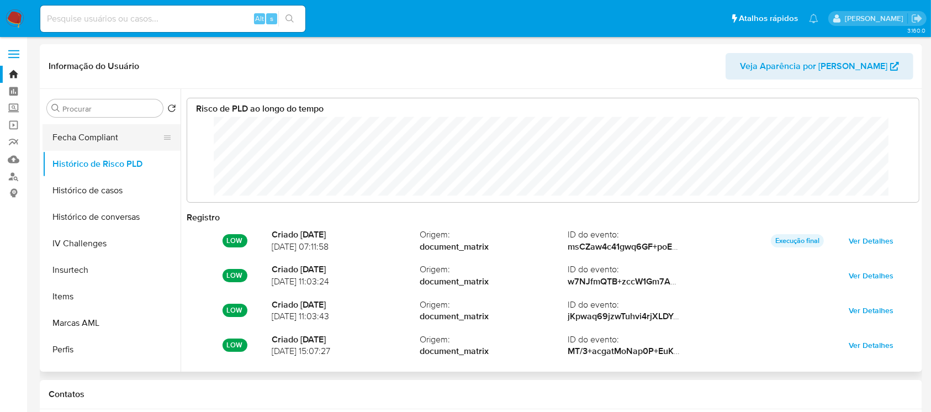
scroll to position [83, 710]
click at [61, 138] on button "Fecha Compliant" at bounding box center [107, 137] width 129 height 27
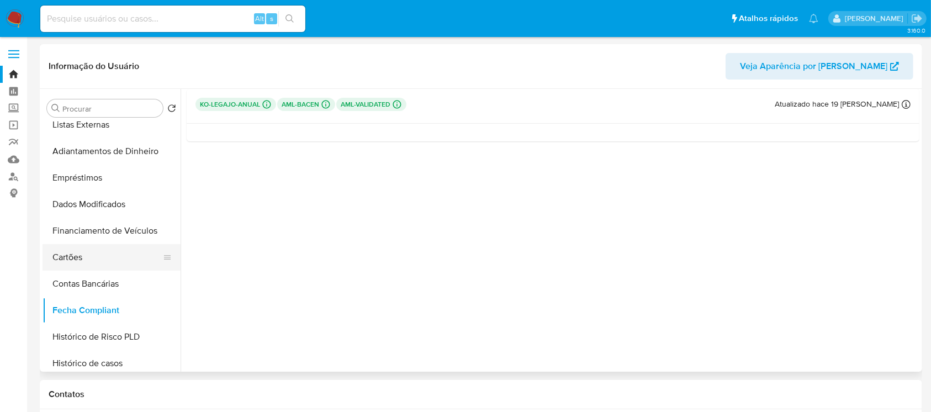
scroll to position [252, 0]
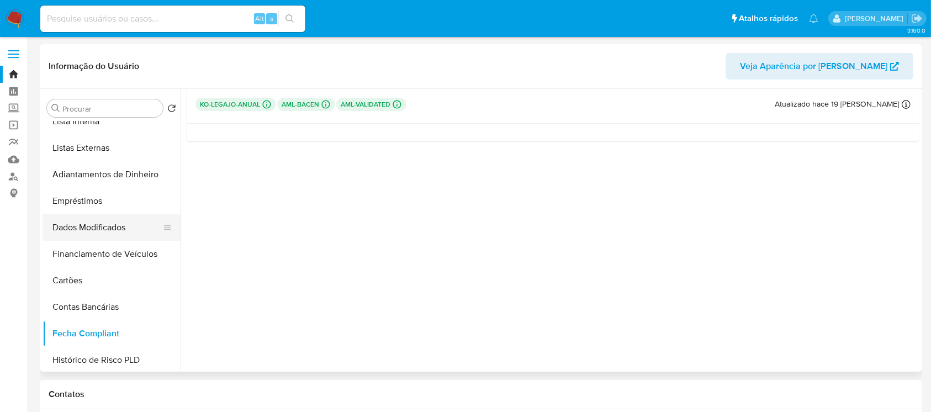
click at [81, 224] on button "Dados Modificados" at bounding box center [107, 227] width 129 height 27
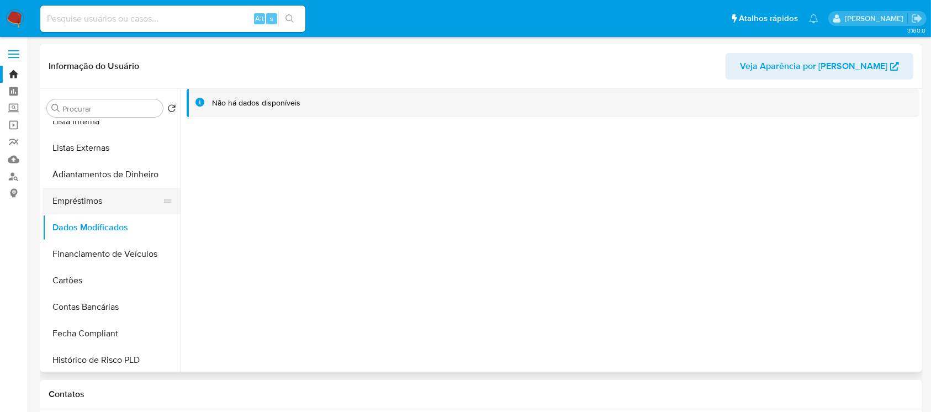
click at [91, 205] on button "Empréstimos" at bounding box center [107, 201] width 129 height 27
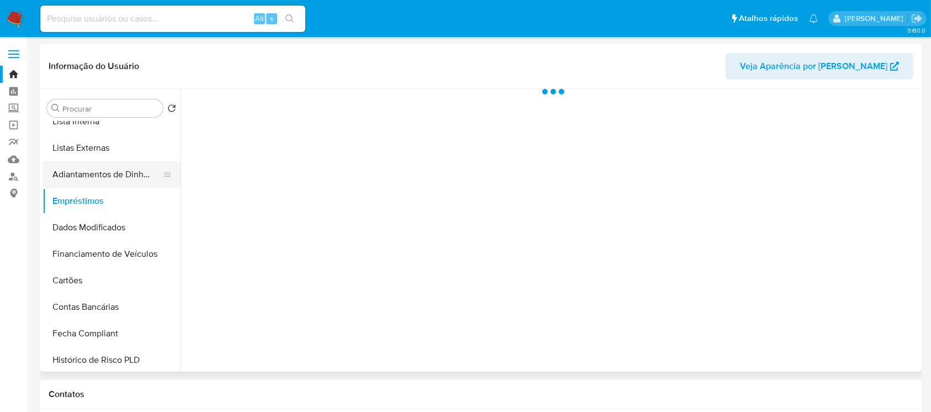
click at [93, 178] on button "Adiantamentos de Dinheiro" at bounding box center [107, 174] width 129 height 27
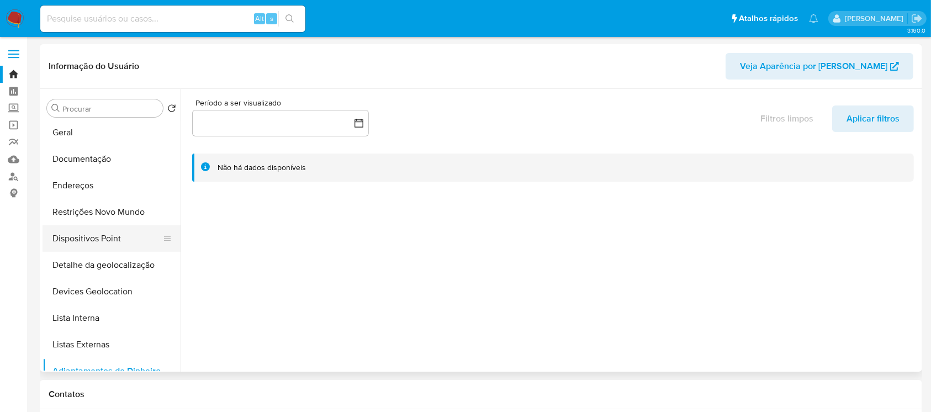
scroll to position [0, 0]
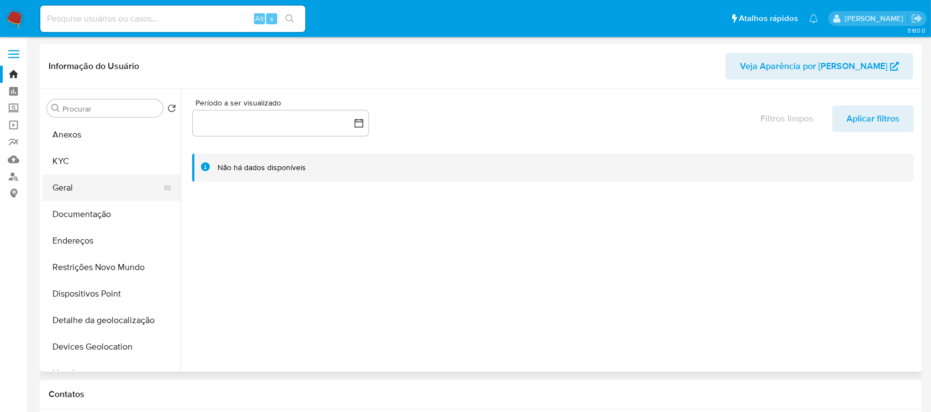
click at [79, 193] on button "Geral" at bounding box center [107, 187] width 129 height 27
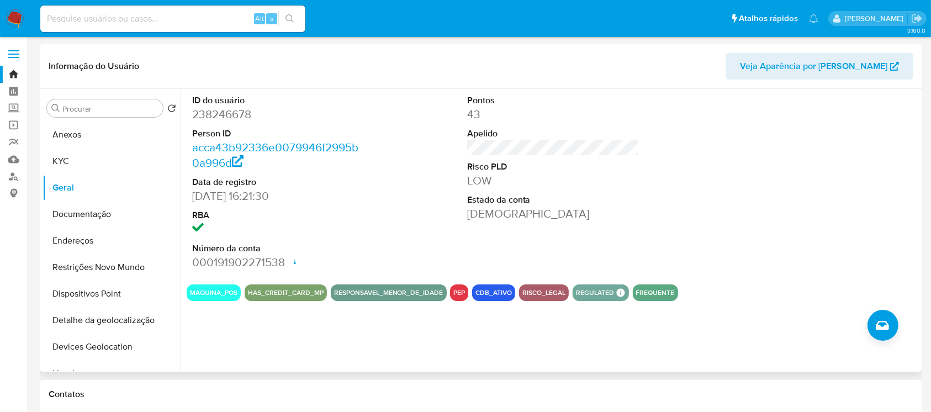
click at [799, 65] on span "Veja Aparência por Pessoa" at bounding box center [813, 66] width 147 height 27
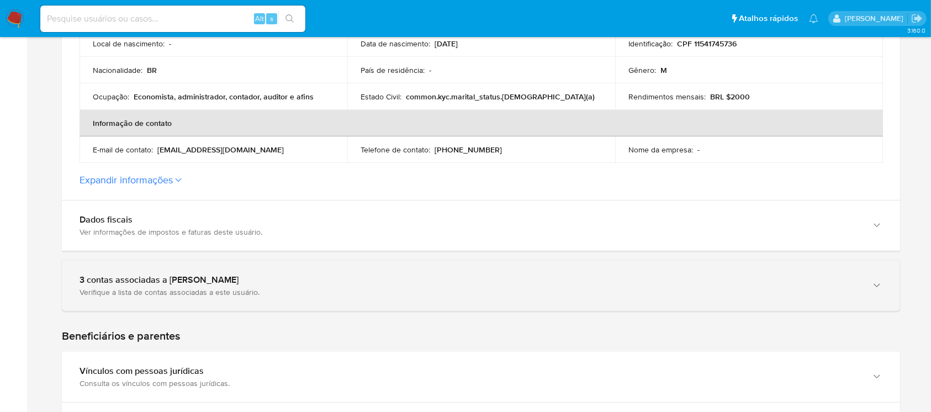
scroll to position [393, 0]
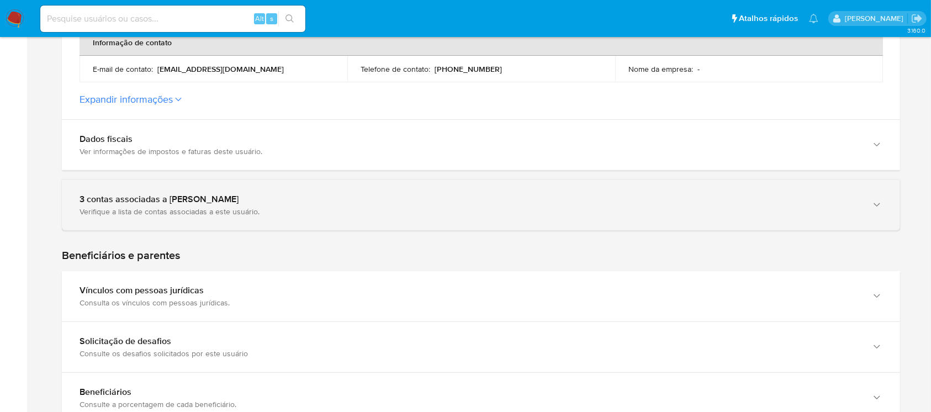
click at [877, 208] on icon "button" at bounding box center [876, 204] width 11 height 11
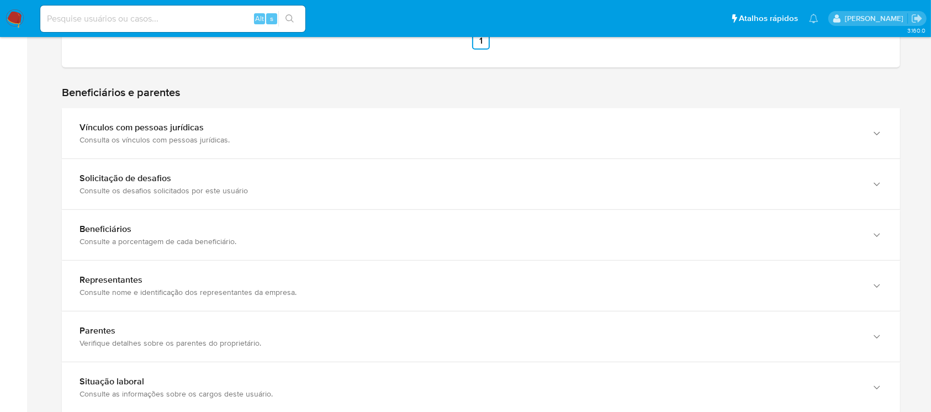
scroll to position [785, 0]
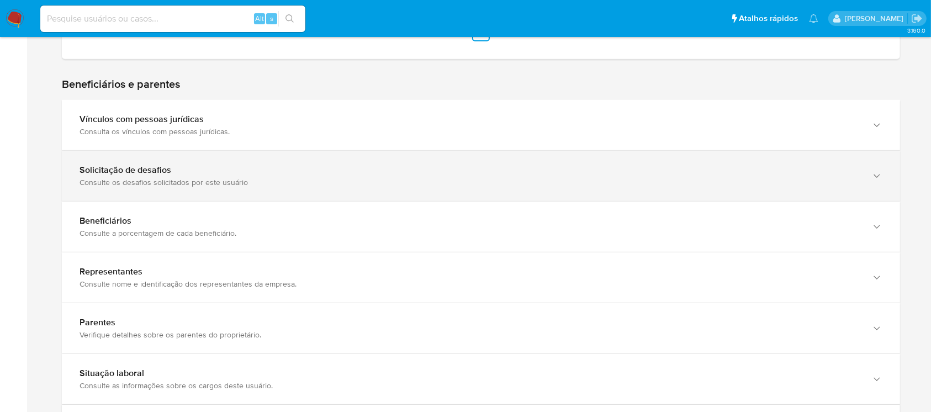
click at [838, 189] on div "Solicitação de desafios Consulte os desafios solicitados por este usuário" at bounding box center [481, 176] width 838 height 50
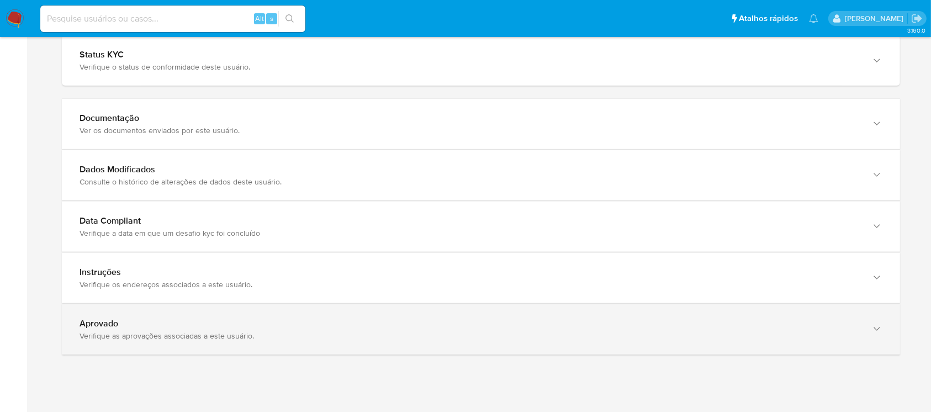
scroll to position [1417, 0]
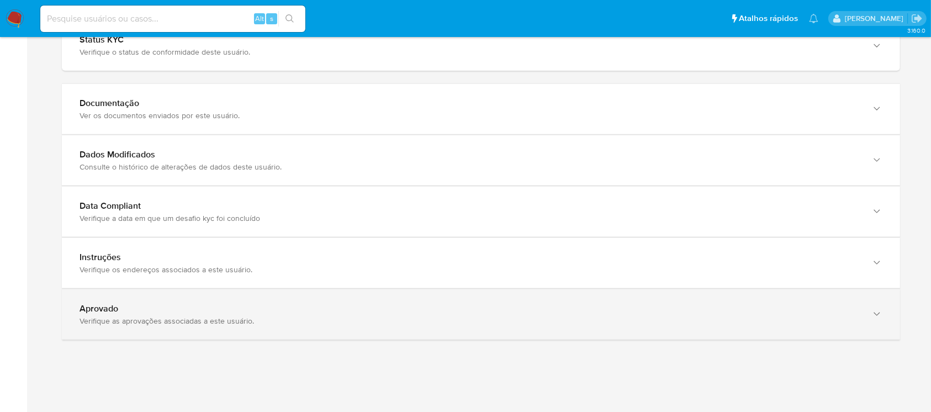
click at [384, 327] on div "Aprovado Verifique as aprovações associadas a este usuário." at bounding box center [481, 314] width 838 height 50
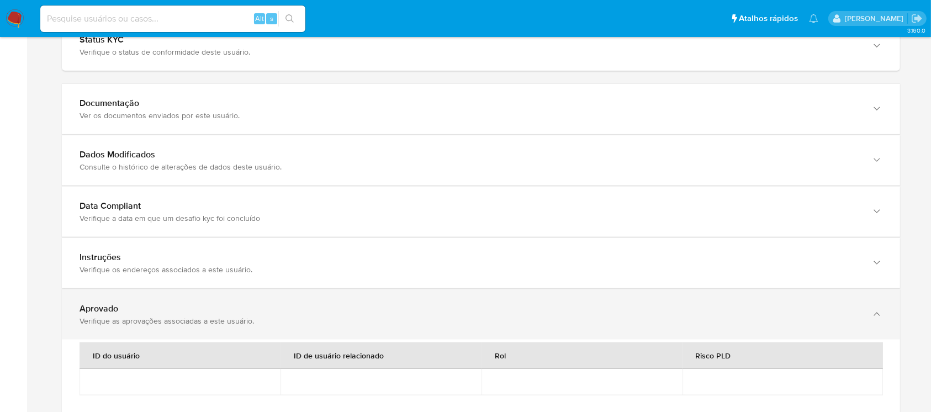
scroll to position [1515, 0]
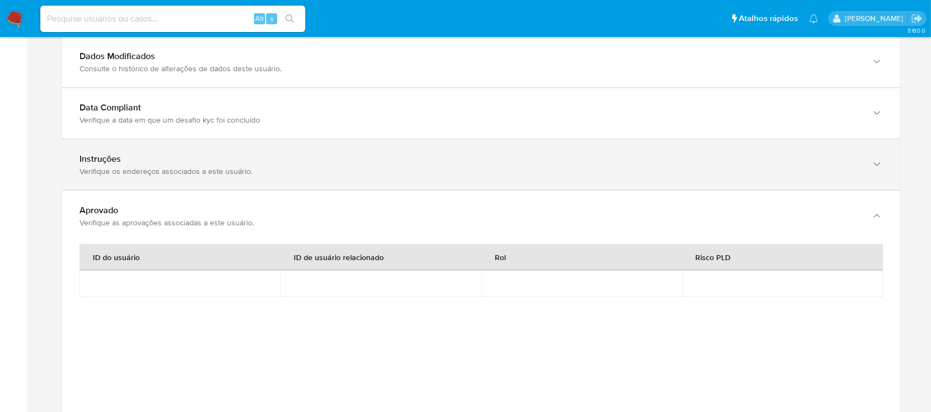
click at [212, 168] on div "Verifique os endereços associados a este usuário." at bounding box center [470, 171] width 781 height 10
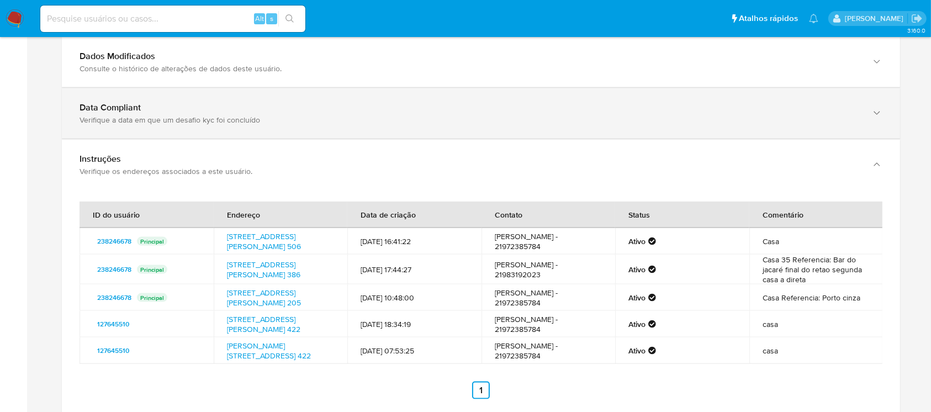
click at [107, 127] on div "Data Compliant Verifique a data em que um desafio kyc foi concluído" at bounding box center [481, 113] width 838 height 50
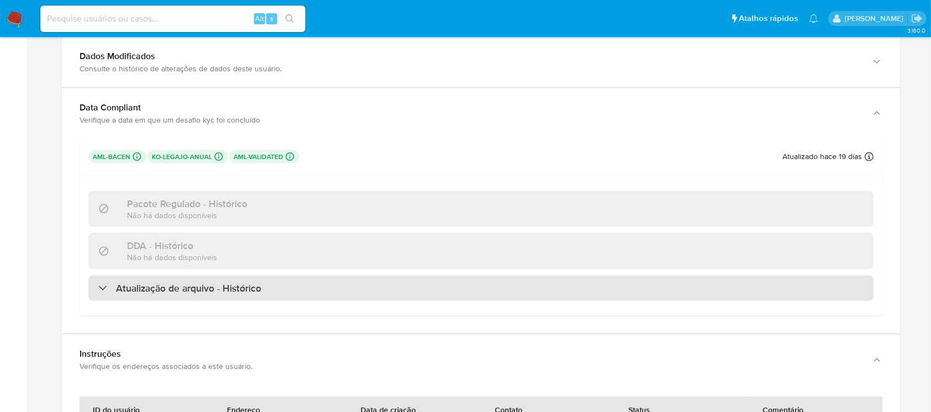
click at [306, 285] on div "Atualização de arquivo - Histórico" at bounding box center [480, 288] width 785 height 25
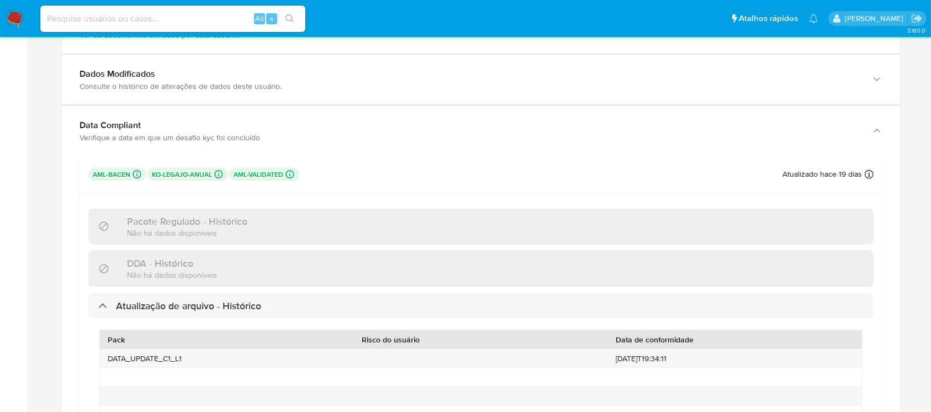
scroll to position [1417, 0]
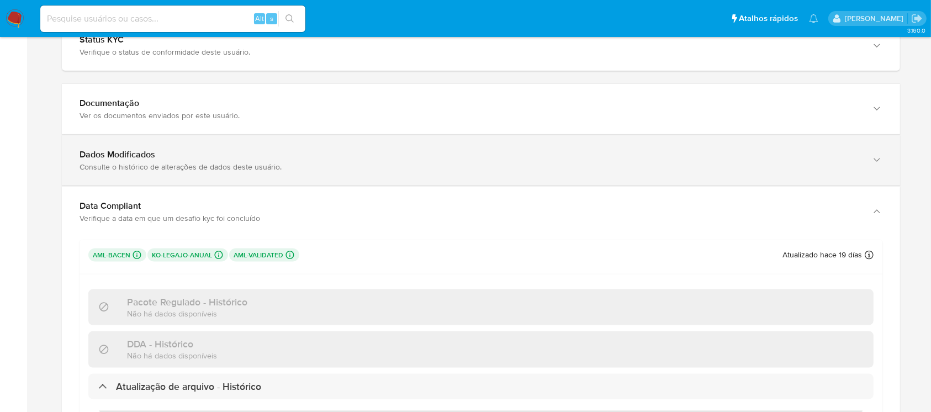
click at [133, 166] on div "Consulte o histórico de alterações de dados deste usuário." at bounding box center [470, 167] width 781 height 10
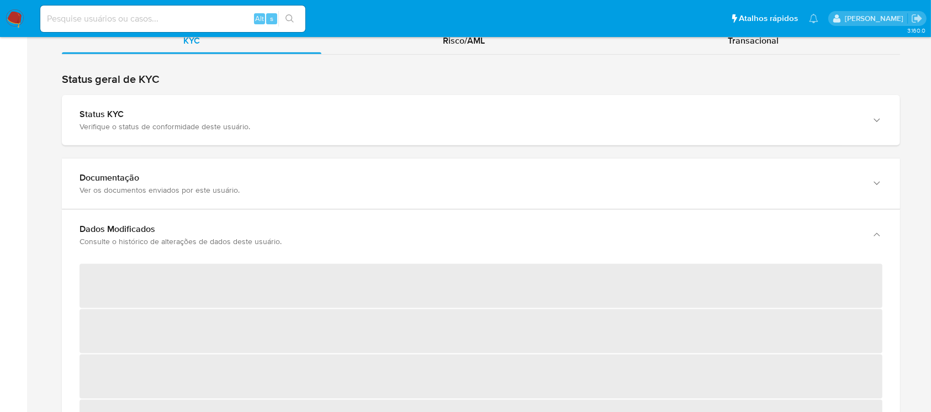
scroll to position [1319, 0]
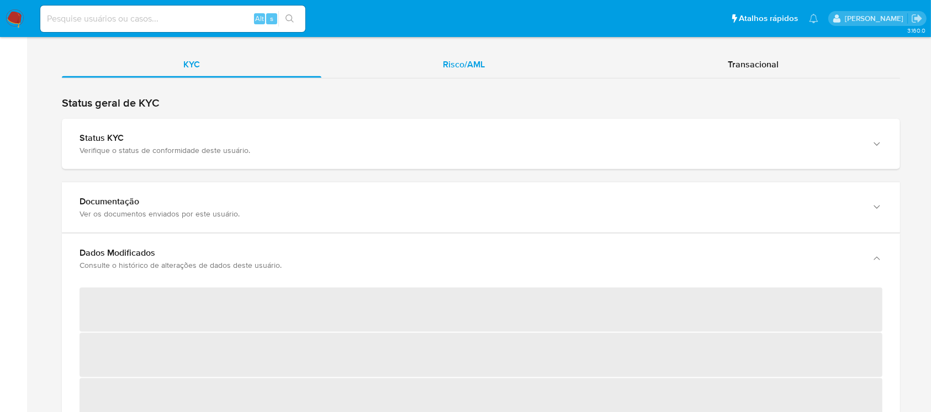
click at [481, 74] on div "Risco/AML" at bounding box center [463, 64] width 285 height 27
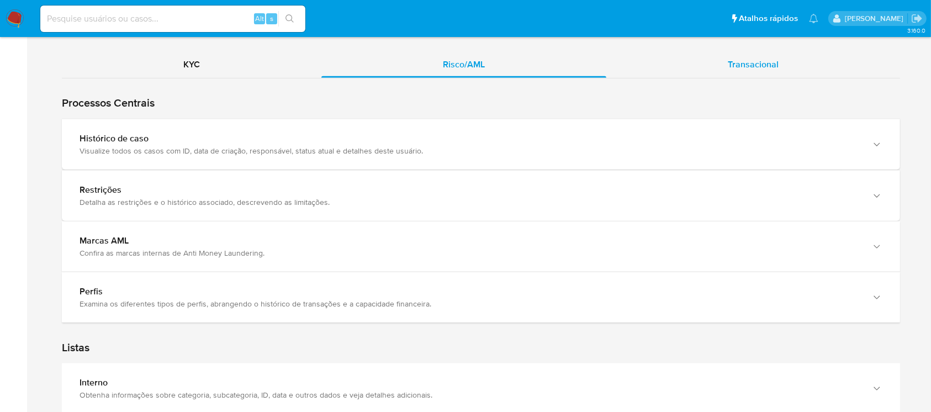
click at [686, 70] on div "Transacional" at bounding box center [753, 64] width 294 height 27
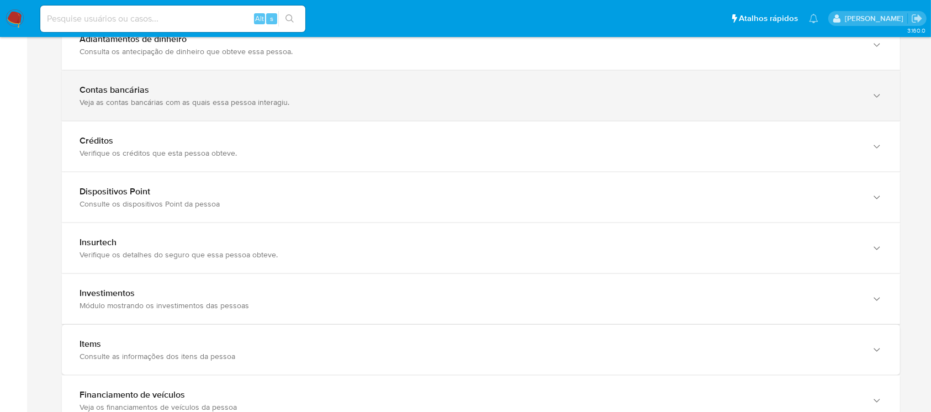
scroll to position [1613, 0]
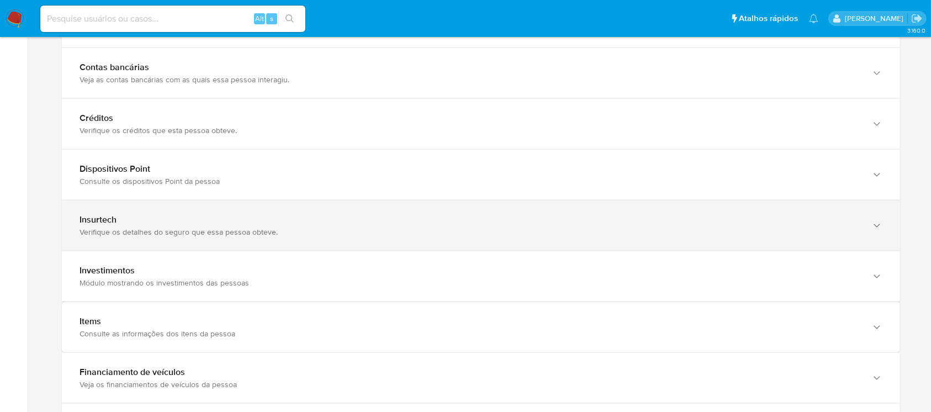
click at [340, 237] on div "Insurtech Verifique os detalhes do seguro que essa pessoa obteve." at bounding box center [481, 225] width 838 height 50
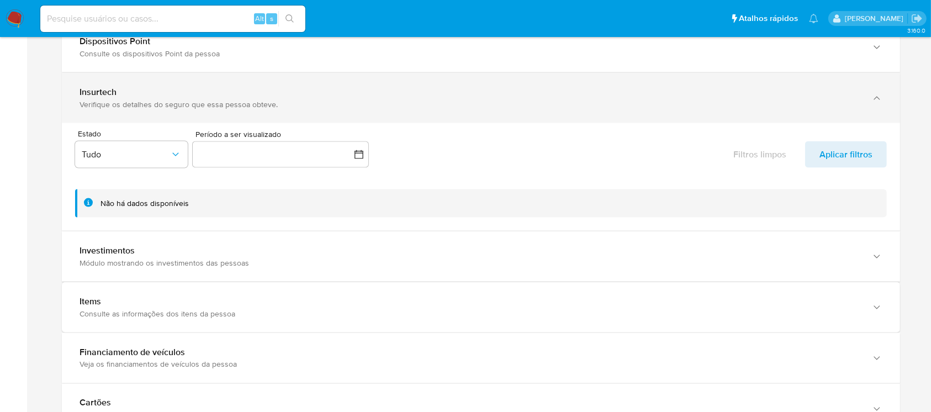
scroll to position [1809, 0]
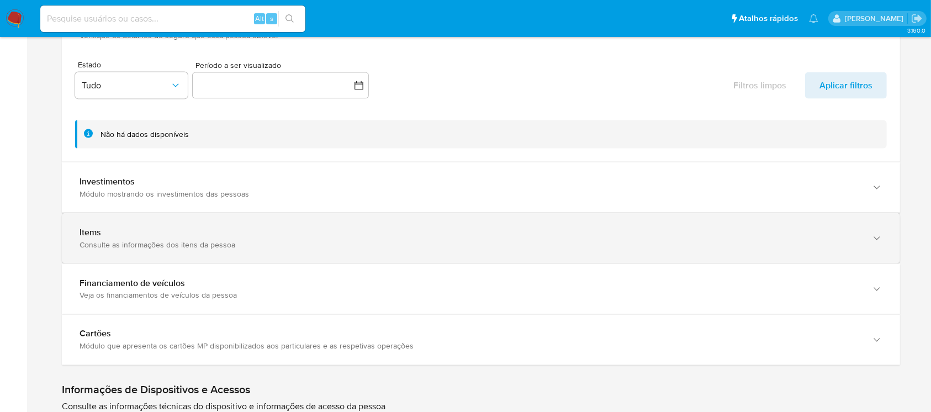
click at [454, 242] on div "Consulte as informações dos itens da pessoa" at bounding box center [470, 245] width 781 height 10
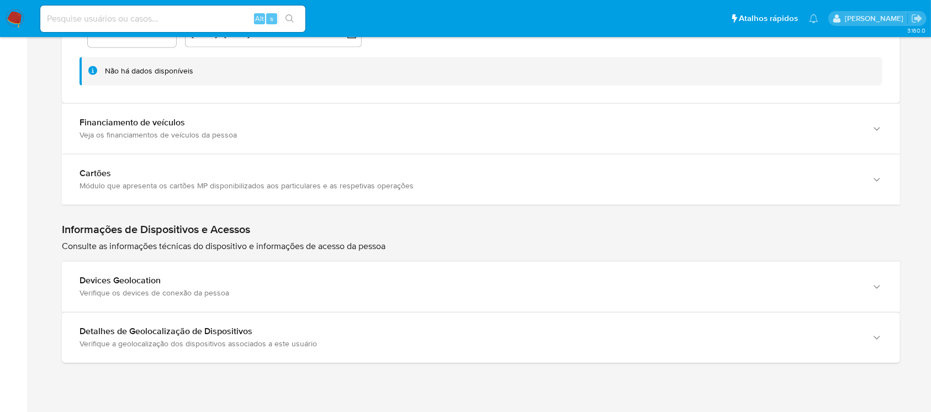
scroll to position [2095, 0]
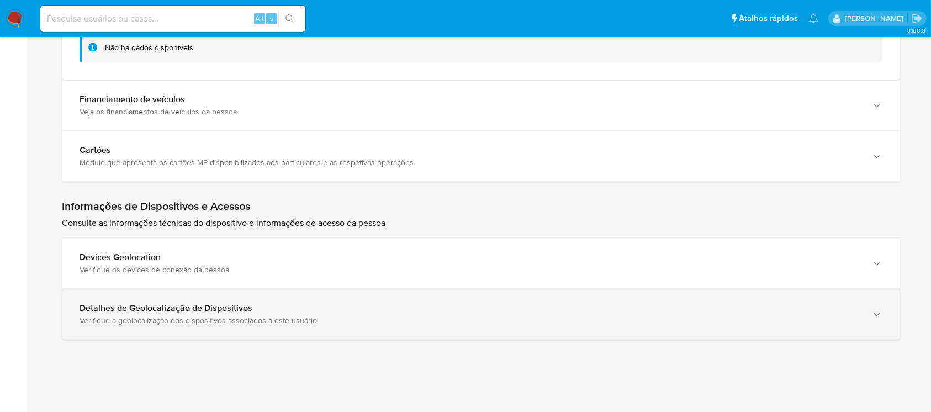
click at [366, 318] on div "Verifique a geolocalização dos dispositivos associados a este usuário" at bounding box center [470, 321] width 781 height 10
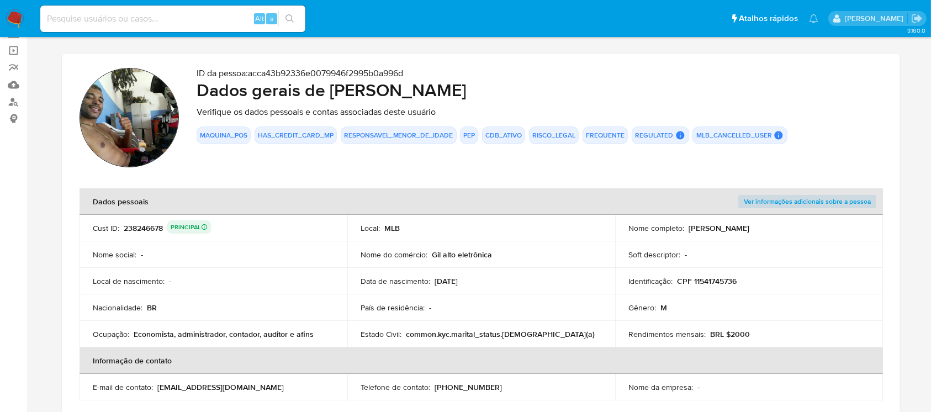
scroll to position [98, 0]
